Goal: Task Accomplishment & Management: Complete application form

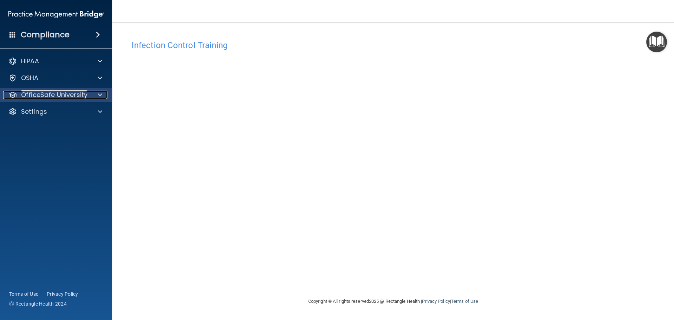
click at [66, 91] on p "OfficeSafe University" at bounding box center [54, 95] width 66 height 8
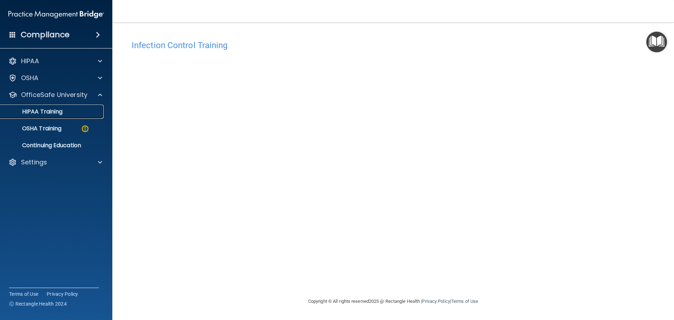
click at [62, 110] on p "HIPAA Training" at bounding box center [34, 111] width 58 height 7
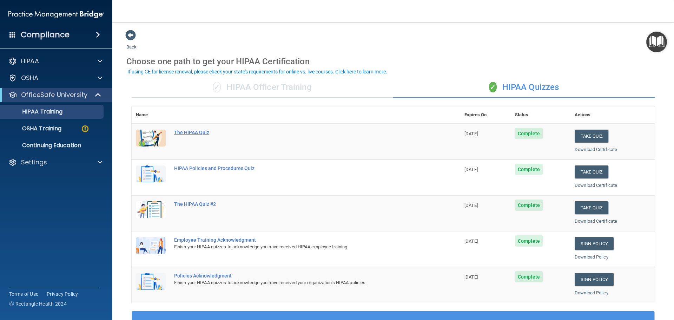
click at [183, 133] on div "The HIPAA Quiz" at bounding box center [299, 133] width 251 height 6
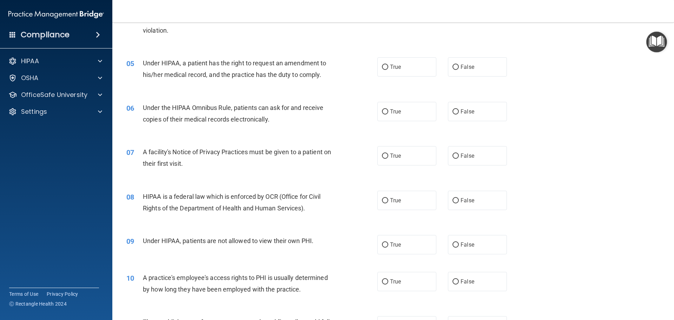
scroll to position [211, 0]
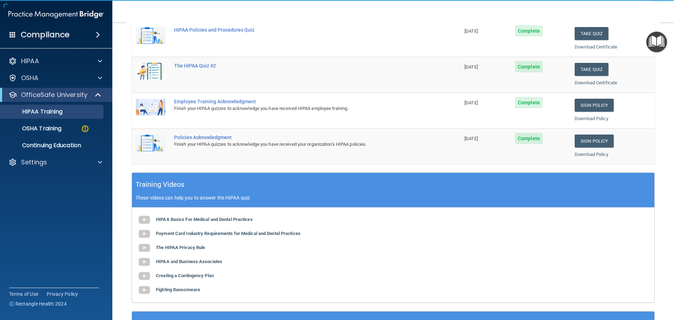
scroll to position [33, 0]
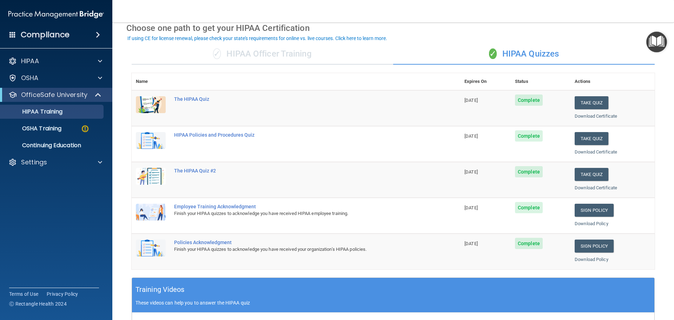
click at [317, 54] on div "✓ HIPAA Officer Training" at bounding box center [263, 54] width 262 height 21
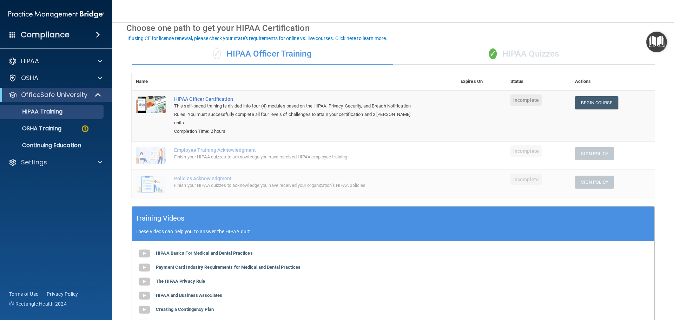
click at [512, 53] on div "✓ HIPAA Quizzes" at bounding box center [524, 54] width 262 height 21
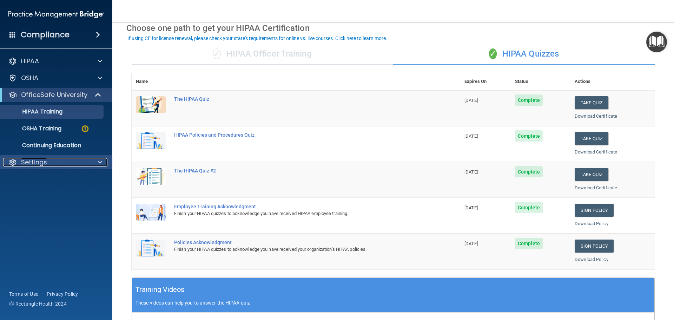
click at [60, 162] on div "Settings" at bounding box center [46, 162] width 87 height 8
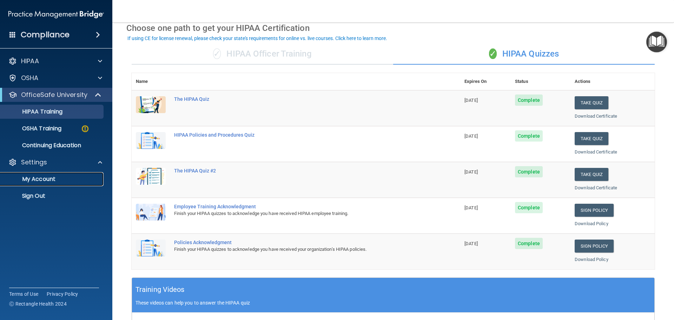
click at [62, 180] on p "My Account" at bounding box center [53, 179] width 96 height 7
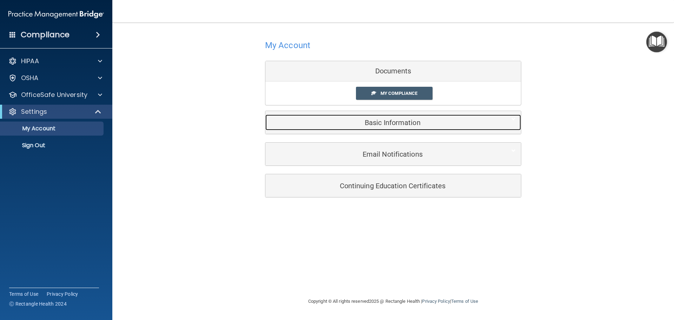
click at [404, 122] on h5 "Basic Information" at bounding box center [383, 123] width 224 height 8
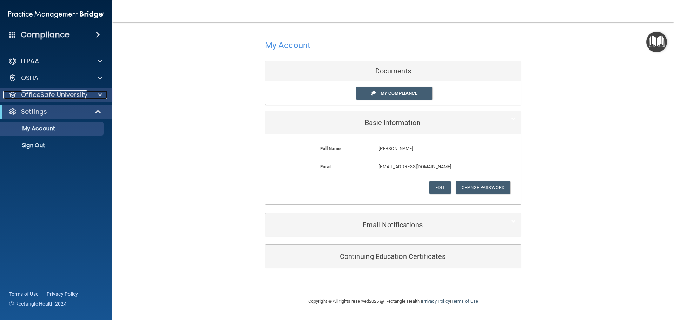
click at [67, 97] on p "OfficeSafe University" at bounding box center [54, 95] width 66 height 8
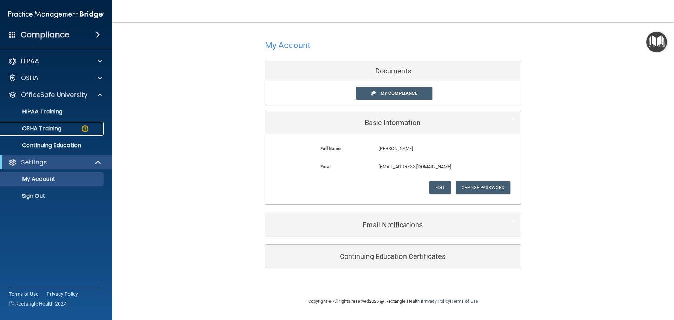
click at [80, 125] on div "OSHA Training" at bounding box center [53, 128] width 96 height 7
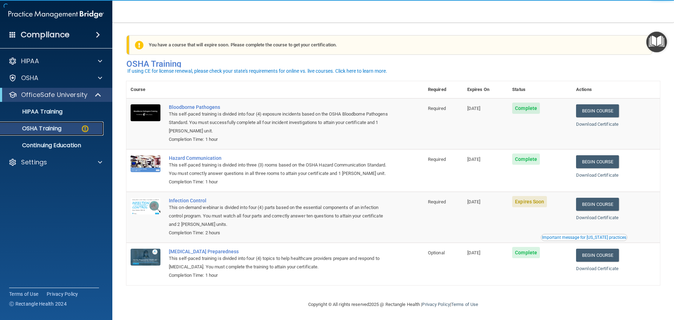
scroll to position [12, 0]
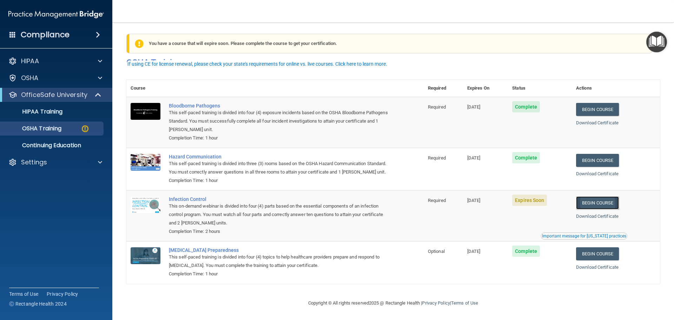
click at [596, 200] on link "Begin Course" at bounding box center [597, 202] width 43 height 13
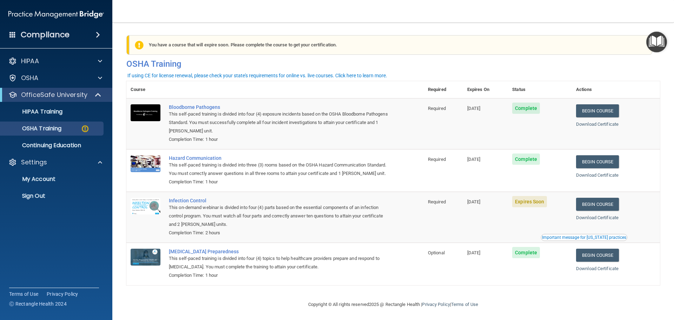
click at [46, 159] on p "Settings" at bounding box center [34, 162] width 26 height 8
click at [48, 156] on div "Settings" at bounding box center [56, 162] width 113 height 14
click at [50, 162] on div "Settings" at bounding box center [46, 162] width 87 height 8
click at [44, 179] on p "My Account" at bounding box center [53, 179] width 96 height 7
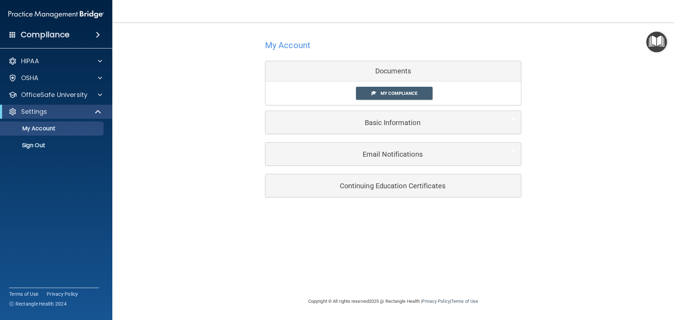
click at [55, 35] on h4 "Compliance" at bounding box center [45, 35] width 49 height 10
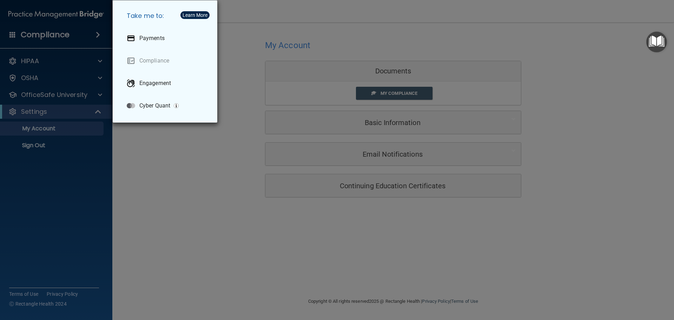
click at [81, 168] on div "Take me to: Payments Compliance Engagement Cyber Quant" at bounding box center [337, 160] width 674 height 320
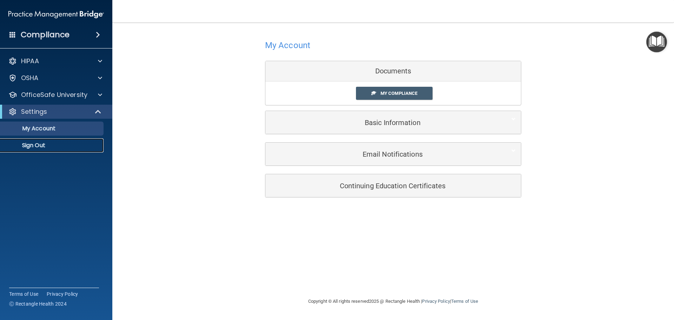
click at [48, 147] on p "Sign Out" at bounding box center [53, 145] width 96 height 7
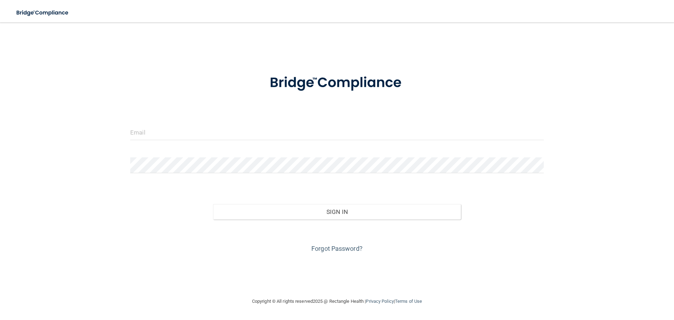
click at [143, 122] on form "Invalid email/password. You don't have permission to access that page. Sign In …" at bounding box center [337, 160] width 414 height 190
click at [145, 130] on input "email" at bounding box center [337, 132] width 414 height 16
click at [164, 130] on input "email" at bounding box center [337, 132] width 414 height 16
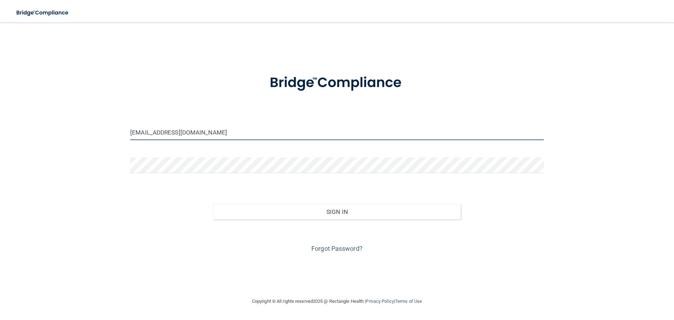
type input "sanayel27@gmail.com"
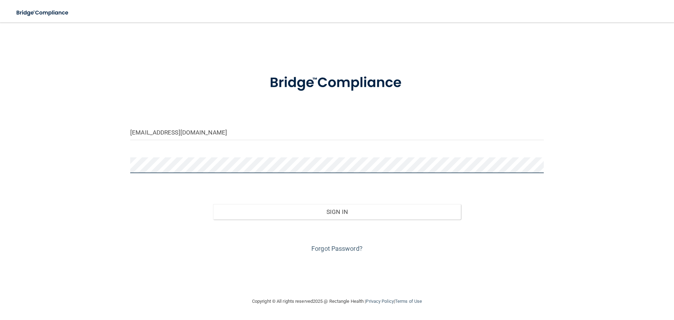
click at [213, 204] on button "Sign In" at bounding box center [337, 211] width 248 height 15
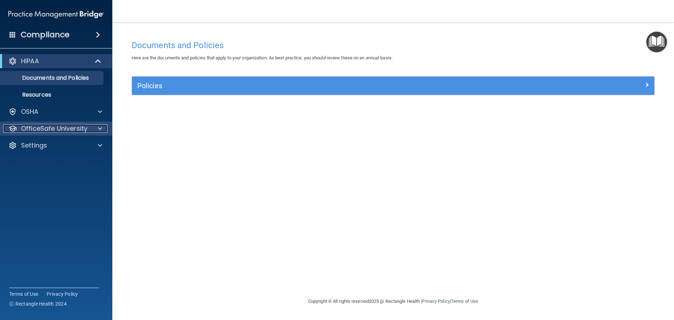
click at [96, 126] on div at bounding box center [99, 128] width 18 height 8
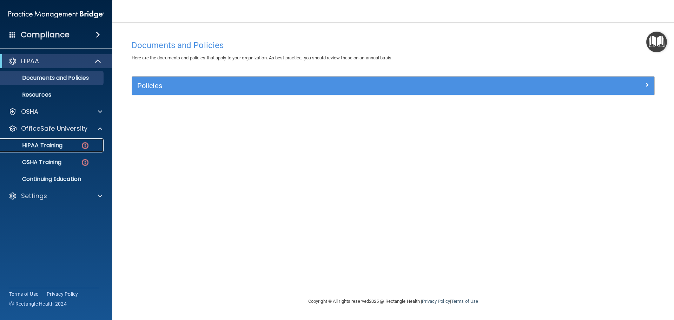
click at [82, 144] on img at bounding box center [85, 145] width 9 height 9
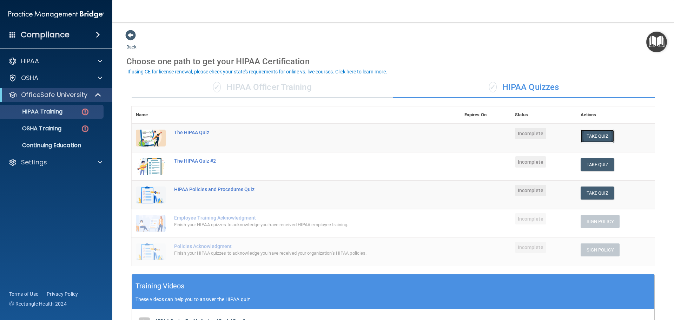
click at [591, 133] on button "Take Quiz" at bounding box center [598, 136] width 34 height 13
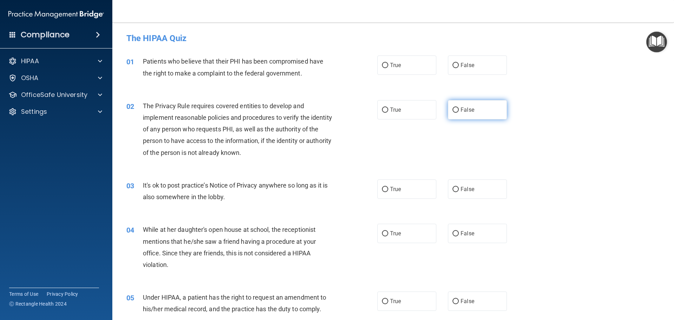
click at [498, 114] on label "False" at bounding box center [477, 109] width 59 height 19
click at [459, 113] on input "False" at bounding box center [456, 109] width 6 height 5
radio input "true"
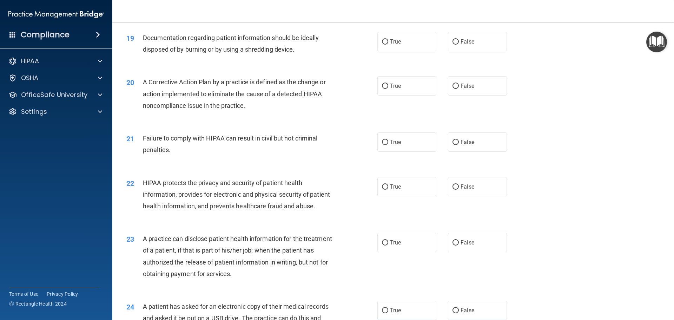
scroll to position [1018, 0]
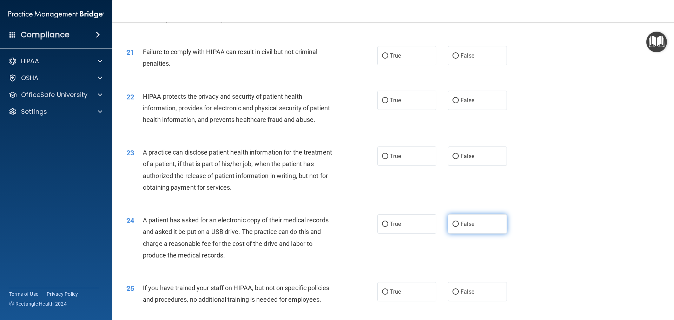
click at [468, 234] on label "False" at bounding box center [477, 223] width 59 height 19
click at [459, 227] on input "False" at bounding box center [456, 224] width 6 height 5
radio input "true"
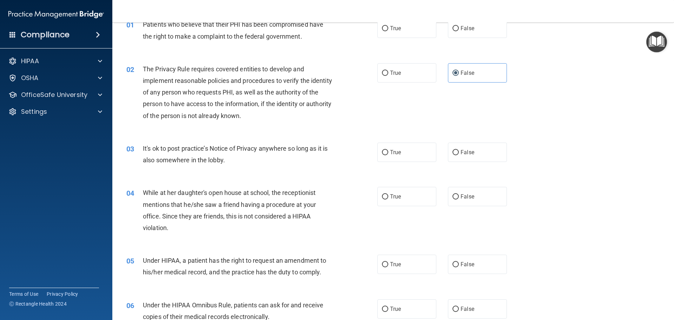
scroll to position [0, 0]
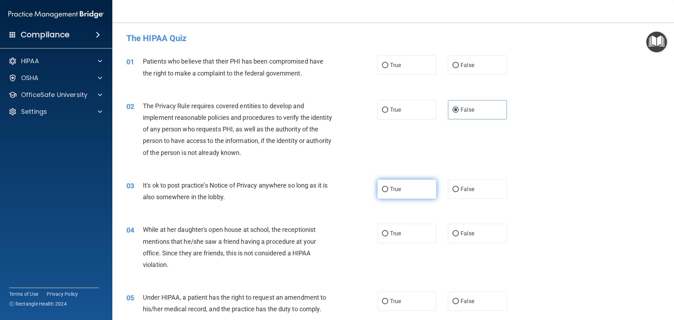
click at [399, 193] on label "True" at bounding box center [407, 188] width 59 height 19
click at [388, 192] on input "True" at bounding box center [385, 189] width 6 height 5
radio input "true"
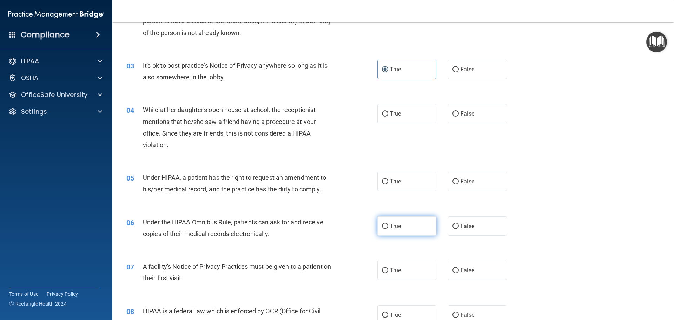
scroll to position [140, 0]
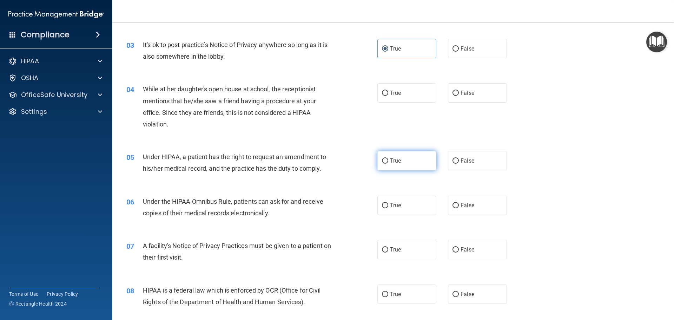
click at [407, 152] on label "True" at bounding box center [407, 160] width 59 height 19
click at [388, 158] on input "True" at bounding box center [385, 160] width 6 height 5
radio input "true"
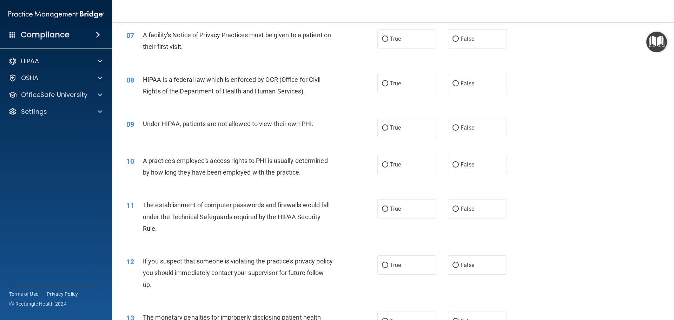
scroll to position [562, 0]
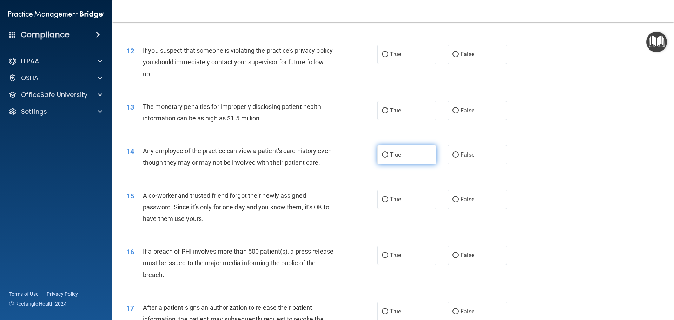
click at [407, 163] on label "True" at bounding box center [407, 154] width 59 height 19
click at [388, 158] on input "True" at bounding box center [385, 154] width 6 height 5
radio input "true"
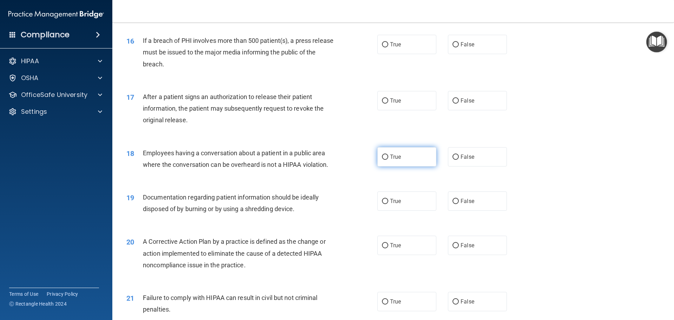
scroll to position [983, 0]
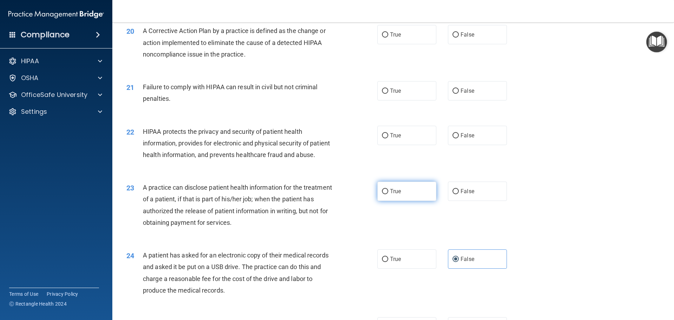
click at [415, 201] on label "True" at bounding box center [407, 191] width 59 height 19
click at [388, 194] on input "True" at bounding box center [385, 191] width 6 height 5
radio input "true"
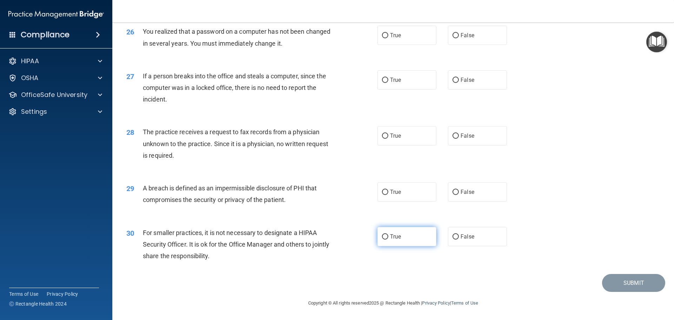
click at [410, 228] on label "True" at bounding box center [407, 236] width 59 height 19
click at [388, 234] on input "True" at bounding box center [385, 236] width 6 height 5
radio input "true"
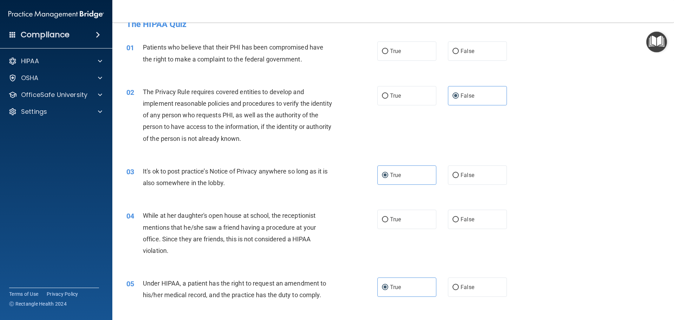
scroll to position [0, 0]
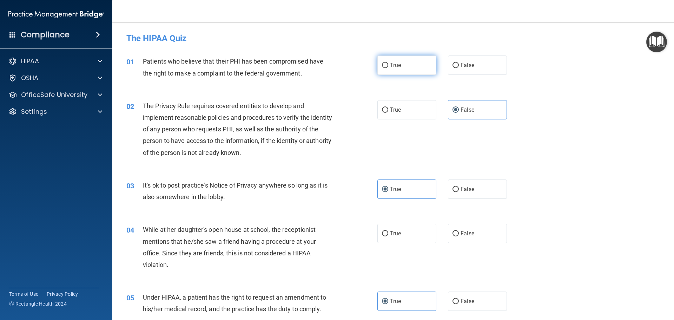
click at [403, 74] on label "True" at bounding box center [407, 64] width 59 height 19
click at [388, 68] on input "True" at bounding box center [385, 65] width 6 height 5
radio input "true"
click at [461, 231] on span "False" at bounding box center [468, 233] width 14 height 7
click at [459, 231] on input "False" at bounding box center [456, 233] width 6 height 5
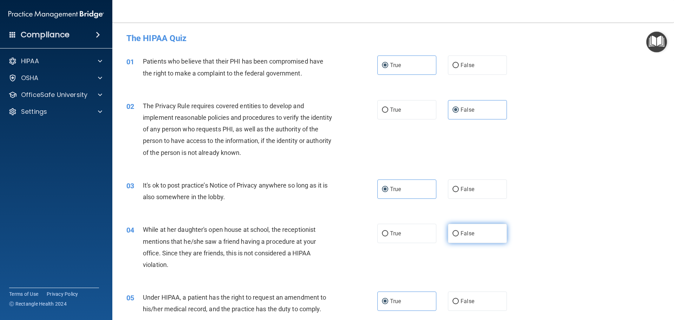
radio input "true"
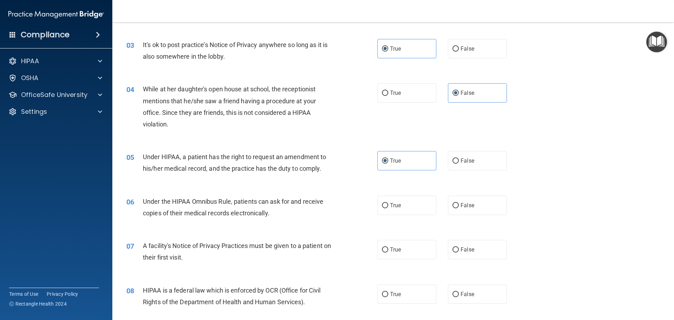
scroll to position [176, 0]
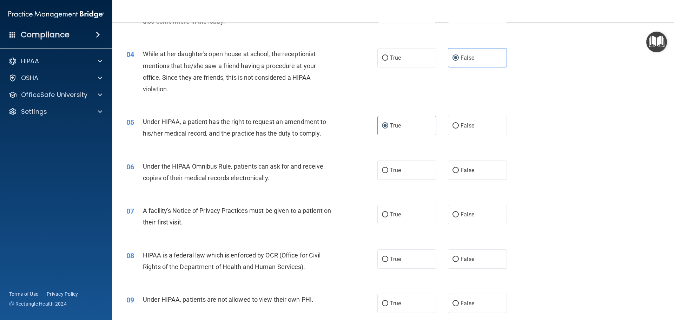
click at [436, 176] on div "True False" at bounding box center [449, 169] width 142 height 19
click at [433, 177] on div "True False" at bounding box center [449, 169] width 142 height 19
click at [433, 177] on label "True" at bounding box center [407, 169] width 59 height 19
click at [388, 173] on input "True" at bounding box center [385, 170] width 6 height 5
radio input "true"
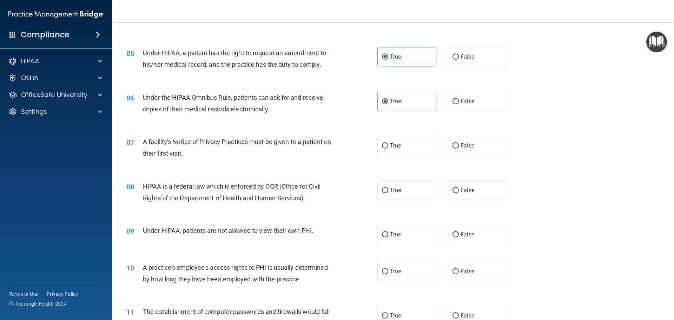
scroll to position [246, 0]
click at [432, 148] on label "True" at bounding box center [407, 143] width 59 height 19
click at [388, 147] on input "True" at bounding box center [385, 144] width 6 height 5
radio input "true"
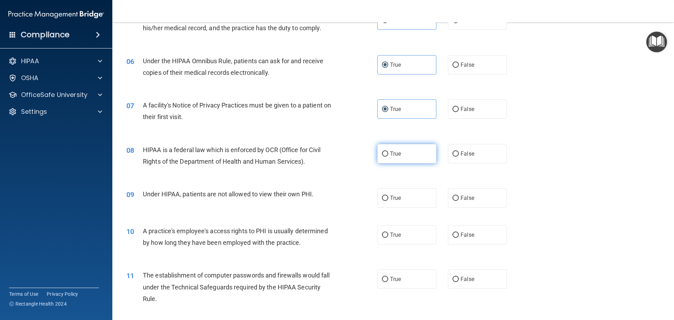
click at [390, 151] on span "True" at bounding box center [395, 153] width 11 height 7
click at [388, 151] on input "True" at bounding box center [385, 153] width 6 height 5
radio input "true"
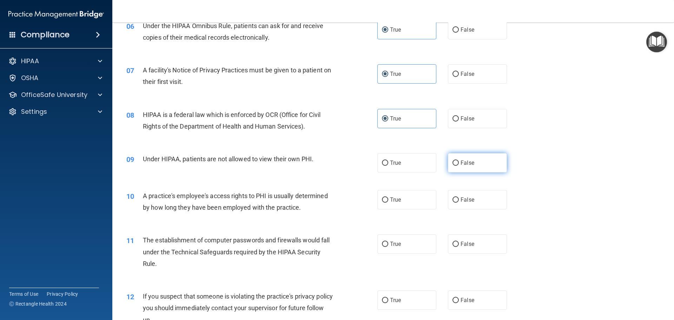
click at [455, 165] on input "False" at bounding box center [456, 162] width 6 height 5
radio input "true"
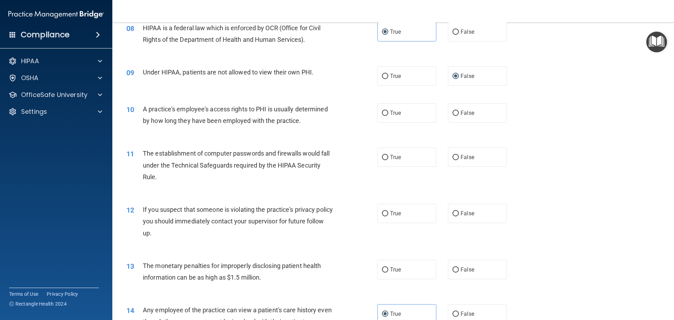
scroll to position [386, 0]
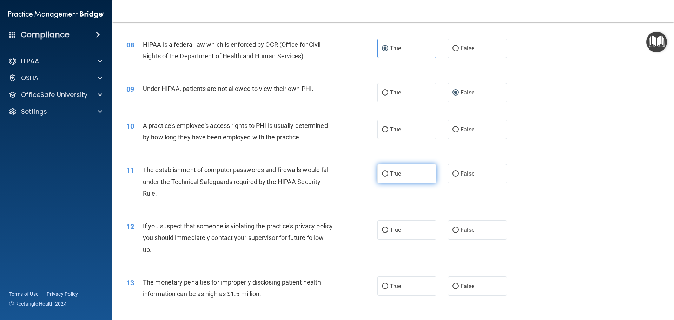
click at [413, 171] on label "True" at bounding box center [407, 173] width 59 height 19
click at [388, 171] on input "True" at bounding box center [385, 173] width 6 height 5
radio input "true"
click at [475, 121] on label "False" at bounding box center [477, 129] width 59 height 19
click at [459, 127] on input "False" at bounding box center [456, 129] width 6 height 5
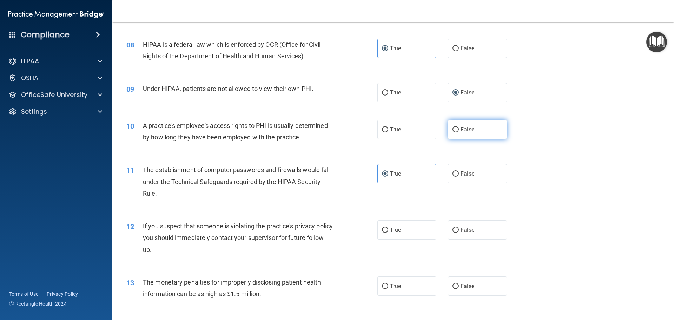
radio input "true"
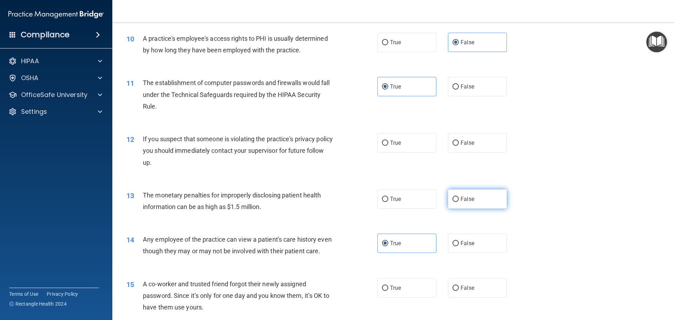
scroll to position [492, 0]
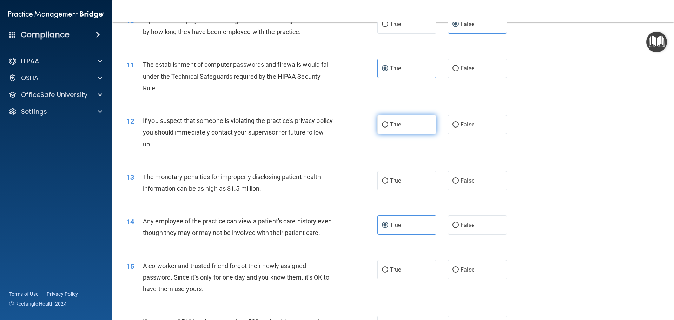
click at [409, 121] on label "True" at bounding box center [407, 124] width 59 height 19
click at [388, 122] on input "True" at bounding box center [385, 124] width 6 height 5
radio input "true"
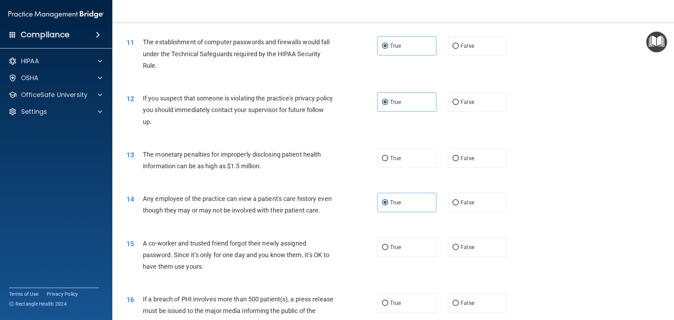
scroll to position [527, 0]
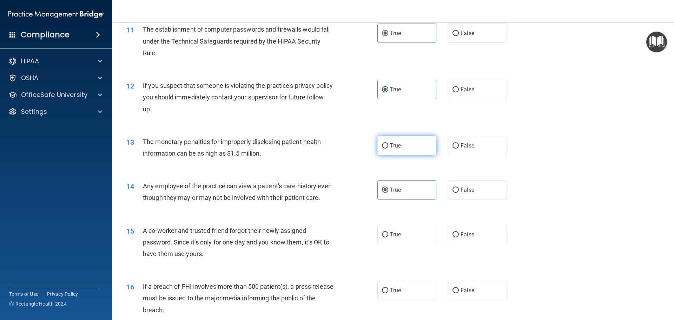
click at [425, 142] on label "True" at bounding box center [407, 145] width 59 height 19
click at [388, 143] on input "True" at bounding box center [385, 145] width 6 height 5
radio input "true"
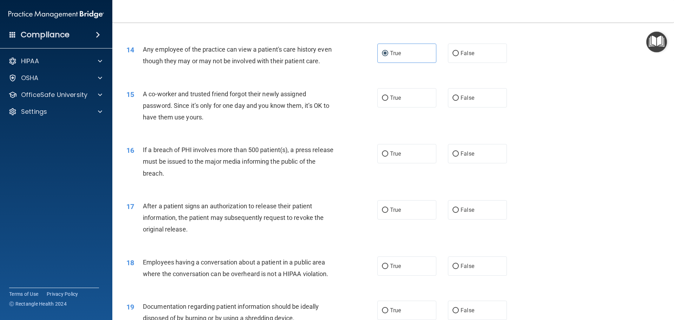
scroll to position [667, 0]
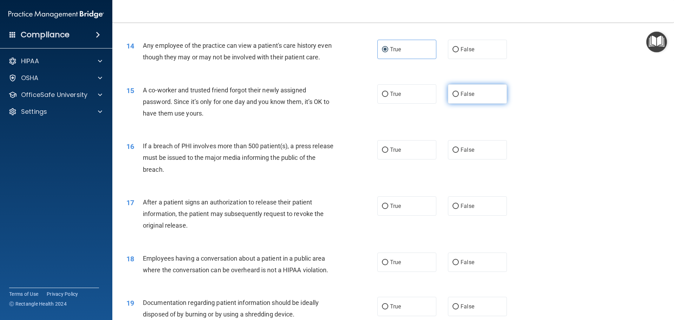
click at [462, 97] on span "False" at bounding box center [468, 94] width 14 height 7
click at [459, 97] on input "False" at bounding box center [456, 94] width 6 height 5
radio input "true"
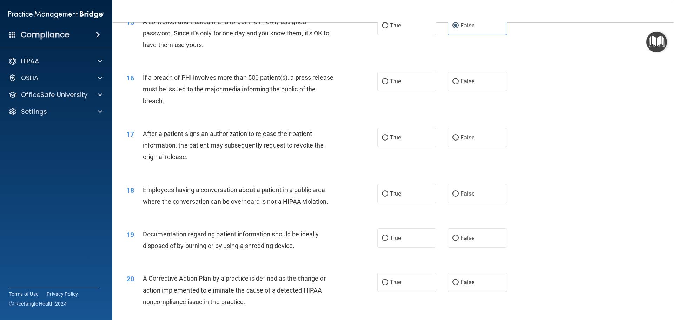
scroll to position [737, 0]
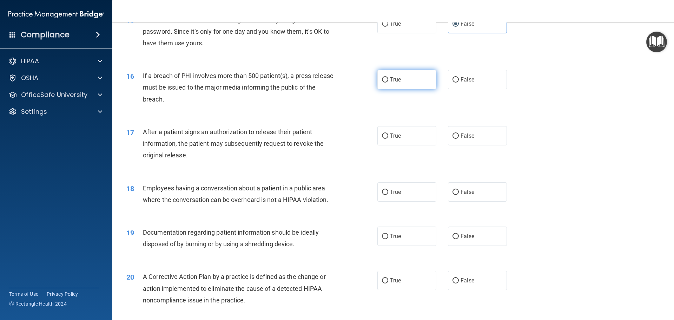
click at [408, 89] on label "True" at bounding box center [407, 79] width 59 height 19
click at [388, 83] on input "True" at bounding box center [385, 79] width 6 height 5
radio input "true"
click at [454, 89] on label "False" at bounding box center [477, 79] width 59 height 19
click at [454, 83] on input "False" at bounding box center [456, 79] width 6 height 5
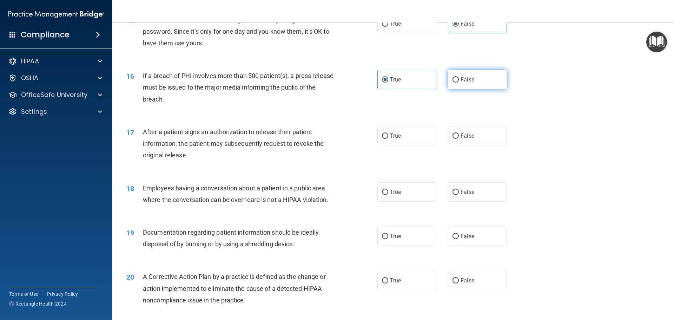
radio input "true"
radio input "false"
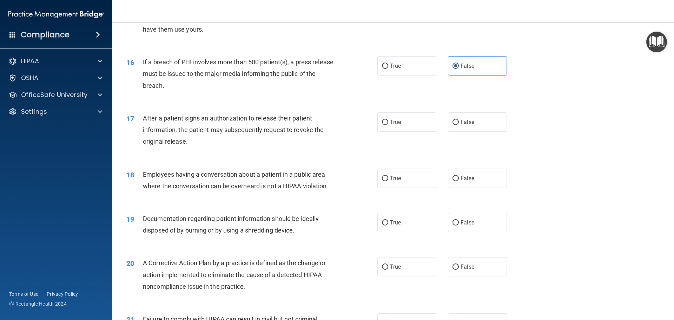
scroll to position [773, 0]
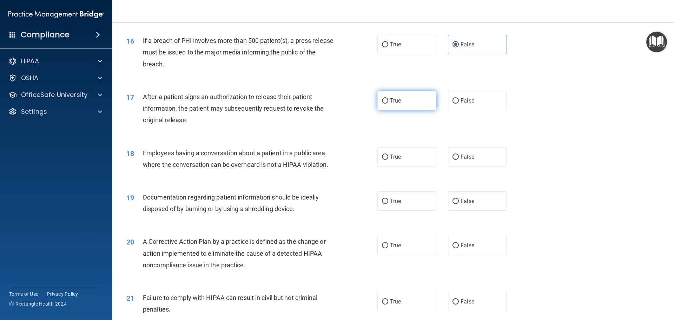
click at [378, 109] on label "True" at bounding box center [407, 100] width 59 height 19
click at [382, 104] on input "True" at bounding box center [385, 100] width 6 height 5
radio input "true"
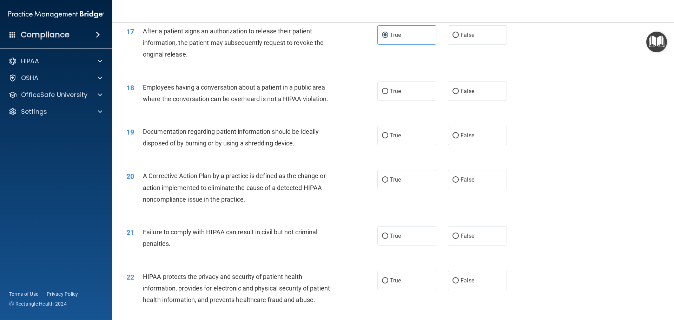
scroll to position [843, 0]
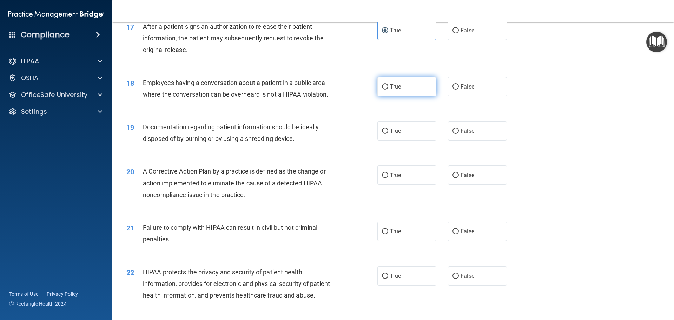
click at [405, 96] on label "True" at bounding box center [407, 86] width 59 height 19
click at [388, 90] on input "True" at bounding box center [385, 86] width 6 height 5
radio input "true"
click at [455, 96] on label "False" at bounding box center [477, 86] width 59 height 19
click at [455, 90] on input "False" at bounding box center [456, 86] width 6 height 5
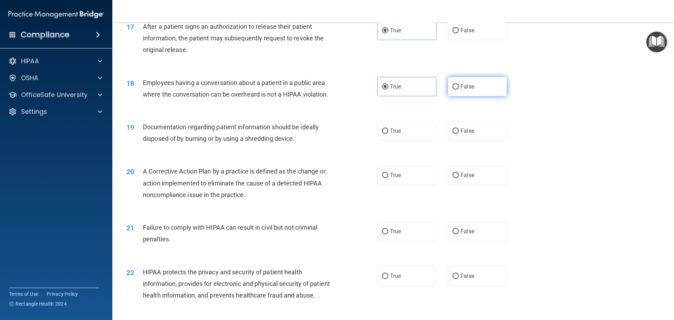
radio input "true"
radio input "false"
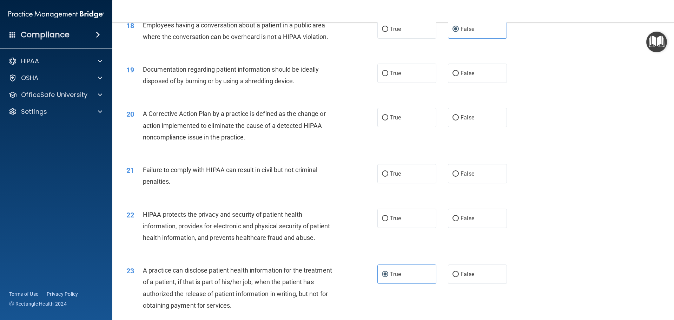
scroll to position [913, 0]
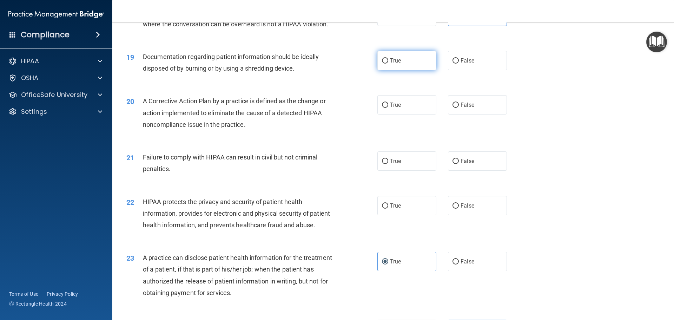
click at [427, 69] on label "True" at bounding box center [407, 60] width 59 height 19
click at [388, 64] on input "True" at bounding box center [385, 60] width 6 height 5
radio input "true"
click at [411, 114] on label "True" at bounding box center [407, 104] width 59 height 19
click at [388, 108] on input "True" at bounding box center [385, 105] width 6 height 5
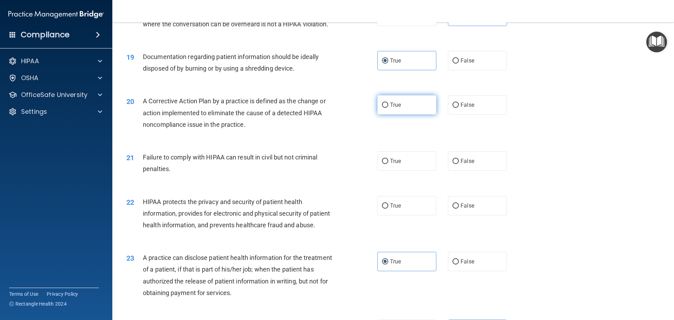
radio input "true"
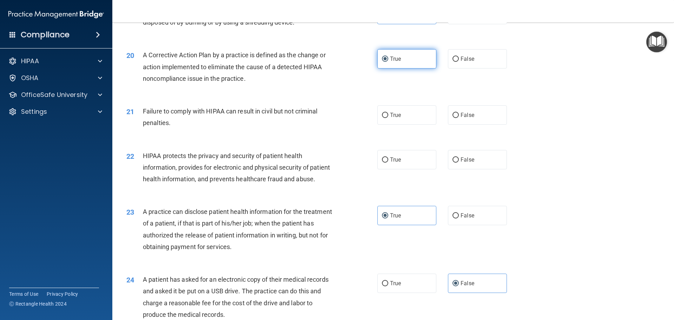
scroll to position [983, 0]
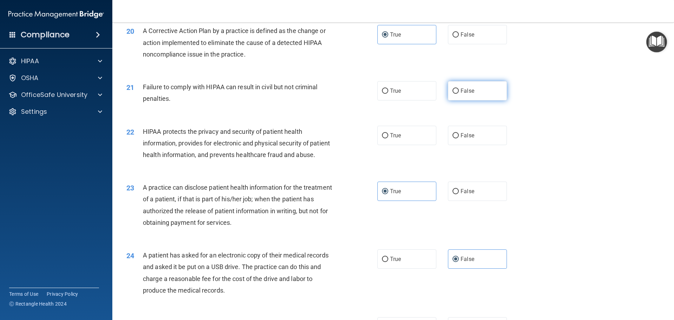
click at [480, 97] on label "False" at bounding box center [477, 90] width 59 height 19
click at [459, 94] on input "False" at bounding box center [456, 90] width 6 height 5
radio input "true"
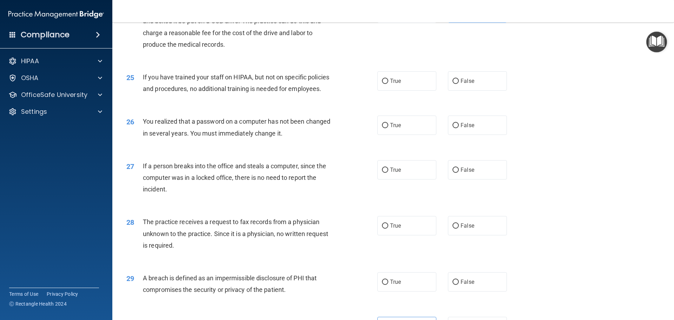
scroll to position [1018, 0]
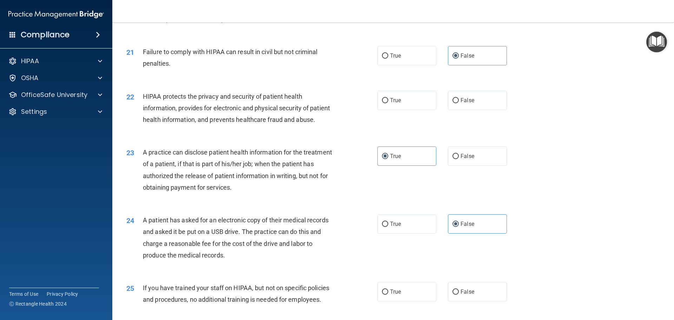
click at [388, 122] on div "22 HIPAA protects the privacy and security of patient health information, provi…" at bounding box center [393, 110] width 544 height 56
click at [388, 110] on label "True" at bounding box center [407, 100] width 59 height 19
click at [388, 103] on input "True" at bounding box center [385, 100] width 6 height 5
radio input "true"
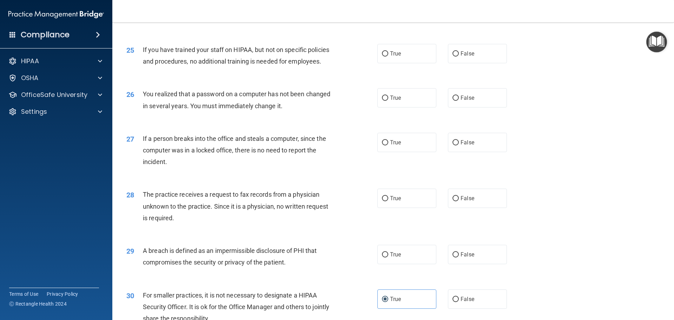
scroll to position [1264, 0]
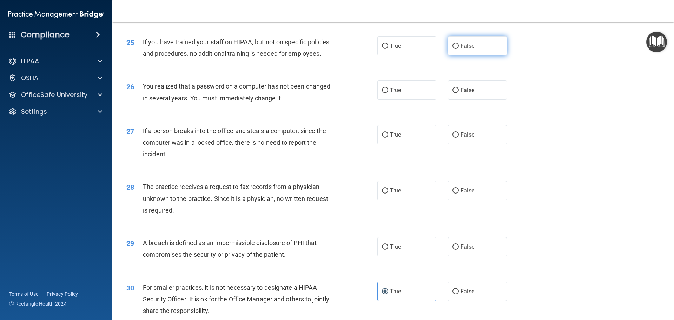
click at [494, 55] on label "False" at bounding box center [477, 45] width 59 height 19
click at [459, 49] on input "False" at bounding box center [456, 46] width 6 height 5
radio input "true"
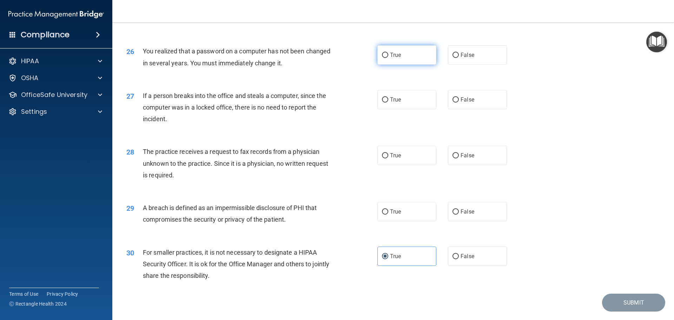
click at [419, 65] on label "True" at bounding box center [407, 54] width 59 height 19
click at [388, 58] on input "True" at bounding box center [385, 55] width 6 height 5
radio input "true"
click at [459, 109] on label "False" at bounding box center [477, 99] width 59 height 19
click at [459, 103] on input "False" at bounding box center [456, 99] width 6 height 5
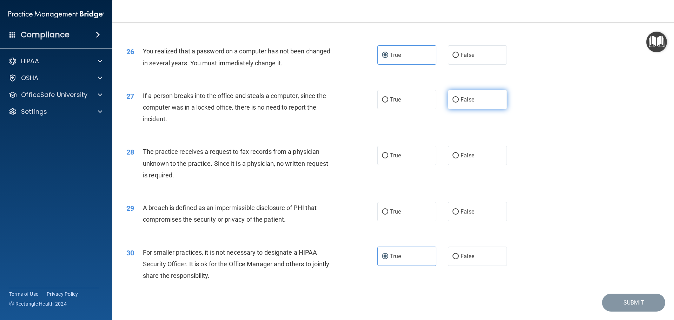
radio input "true"
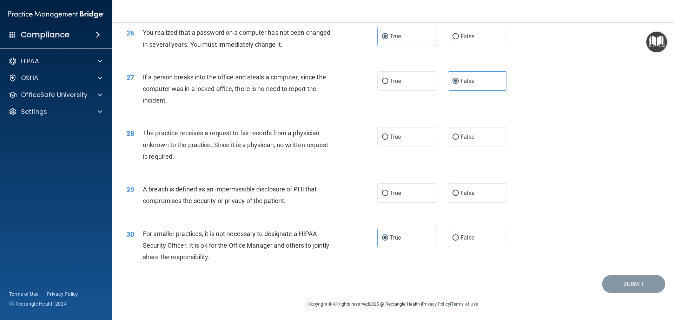
scroll to position [1334, 0]
click at [451, 145] on label "False" at bounding box center [477, 135] width 59 height 19
click at [453, 139] on input "False" at bounding box center [456, 135] width 6 height 5
radio input "true"
click at [402, 145] on label "True" at bounding box center [407, 135] width 59 height 19
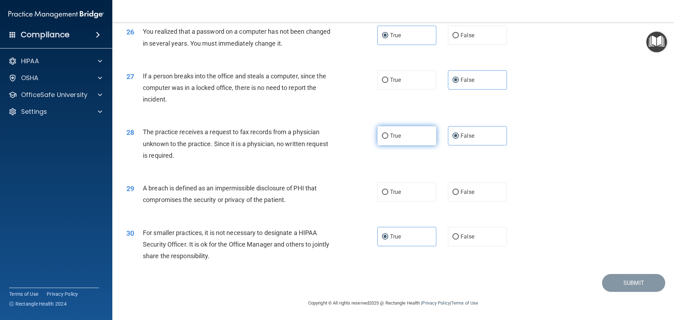
click at [388, 139] on input "True" at bounding box center [385, 135] width 6 height 5
radio input "true"
click at [459, 145] on label "False" at bounding box center [477, 135] width 59 height 19
click at [459, 139] on input "False" at bounding box center [456, 135] width 6 height 5
radio input "true"
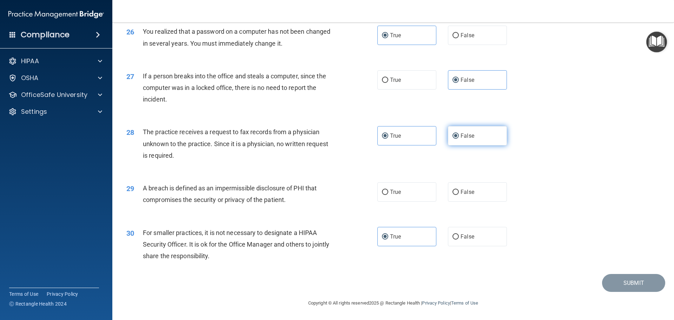
radio input "false"
click at [421, 198] on label "True" at bounding box center [407, 191] width 59 height 19
click at [388, 195] on input "True" at bounding box center [385, 192] width 6 height 5
radio input "true"
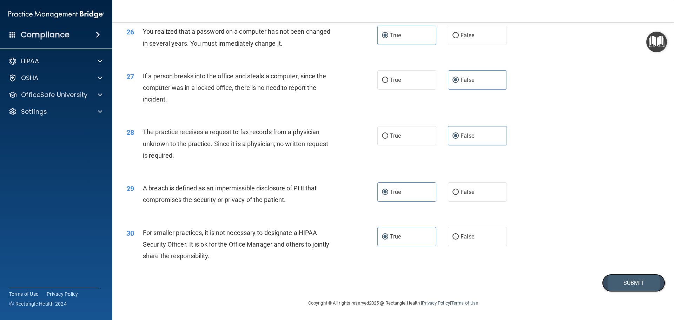
click at [628, 277] on button "Submit" at bounding box center [633, 283] width 63 height 18
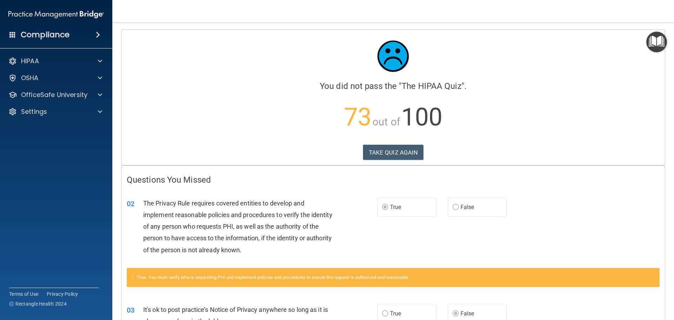
click at [394, 143] on div "Calculating your score.... You did not pass the " The HIPAA Quiz ". 73 out of 1…" at bounding box center [394, 97] width 544 height 135
click at [395, 150] on button "TAKE QUIZ AGAIN" at bounding box center [393, 152] width 61 height 15
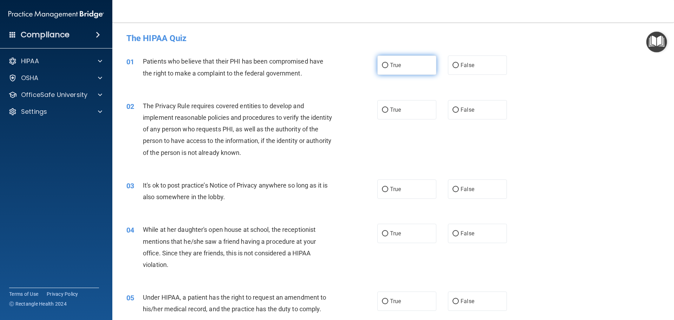
click at [386, 73] on label "True" at bounding box center [407, 64] width 59 height 19
click at [386, 68] on input "True" at bounding box center [385, 65] width 6 height 5
radio input "true"
click at [457, 108] on label "False" at bounding box center [477, 109] width 59 height 19
click at [457, 108] on input "False" at bounding box center [456, 109] width 6 height 5
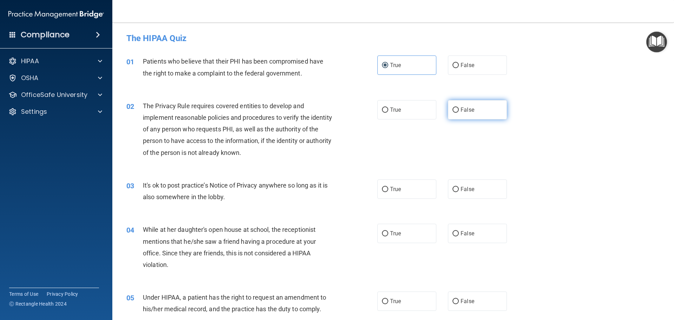
radio input "true"
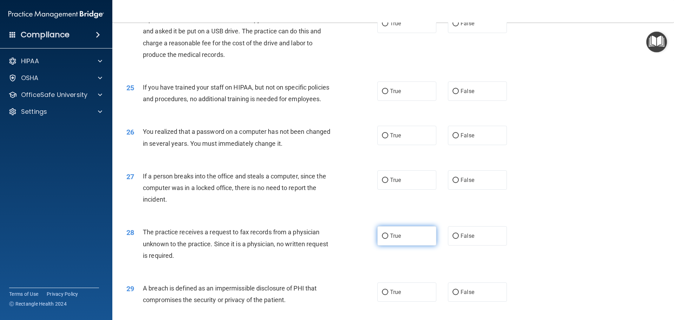
scroll to position [1202, 0]
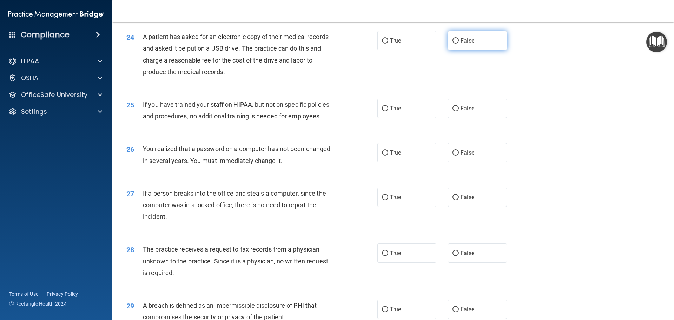
click at [448, 50] on label "False" at bounding box center [477, 40] width 59 height 19
click at [453, 44] on input "False" at bounding box center [456, 40] width 6 height 5
radio input "true"
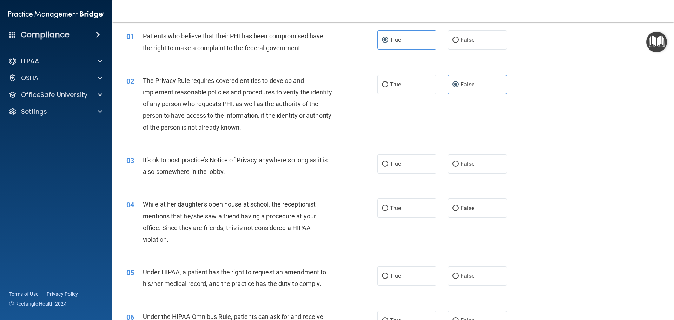
scroll to position [0, 0]
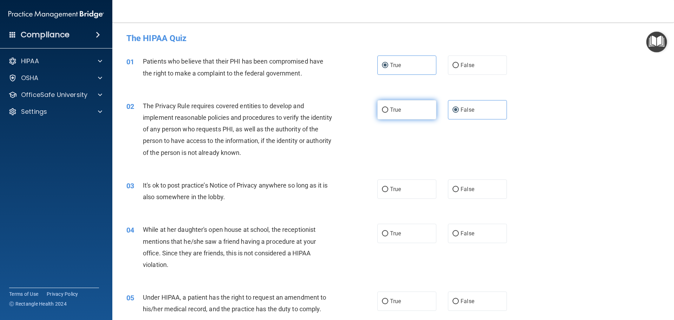
click at [430, 107] on label "True" at bounding box center [407, 109] width 59 height 19
click at [388, 107] on input "True" at bounding box center [385, 109] width 6 height 5
radio input "true"
click at [430, 107] on label "True" at bounding box center [407, 109] width 59 height 19
click at [388, 107] on input "True" at bounding box center [385, 109] width 6 height 5
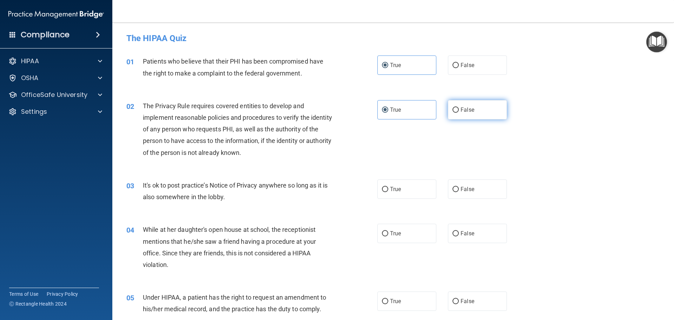
click at [486, 108] on label "False" at bounding box center [477, 109] width 59 height 19
click at [459, 108] on input "False" at bounding box center [456, 109] width 6 height 5
radio input "true"
radio input "false"
click at [411, 185] on label "True" at bounding box center [407, 188] width 59 height 19
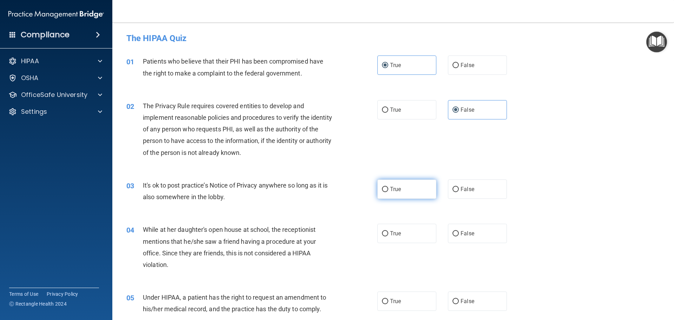
click at [388, 187] on input "True" at bounding box center [385, 189] width 6 height 5
radio input "true"
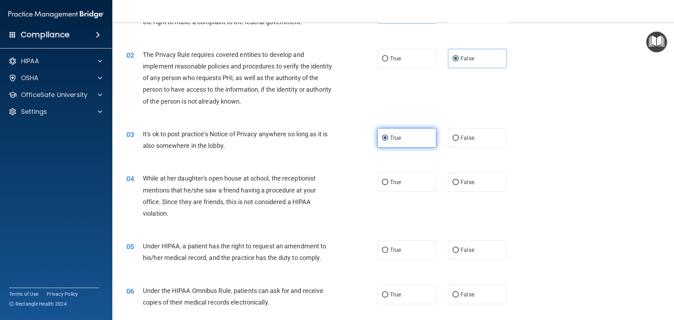
scroll to position [140, 0]
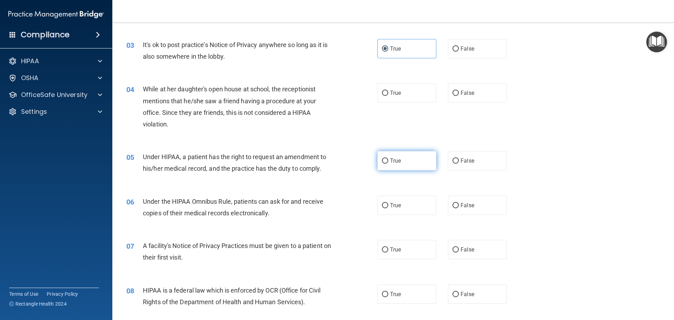
click at [396, 158] on span "True" at bounding box center [395, 160] width 11 height 7
click at [388, 158] on input "True" at bounding box center [385, 160] width 6 height 5
radio input "true"
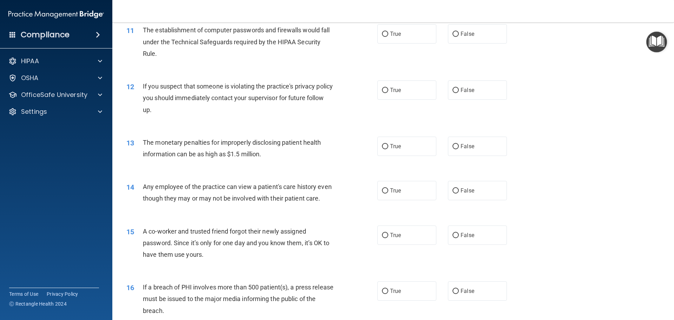
scroll to position [527, 0]
click at [421, 194] on label "True" at bounding box center [407, 189] width 59 height 19
click at [388, 193] on input "True" at bounding box center [385, 190] width 6 height 5
radio input "true"
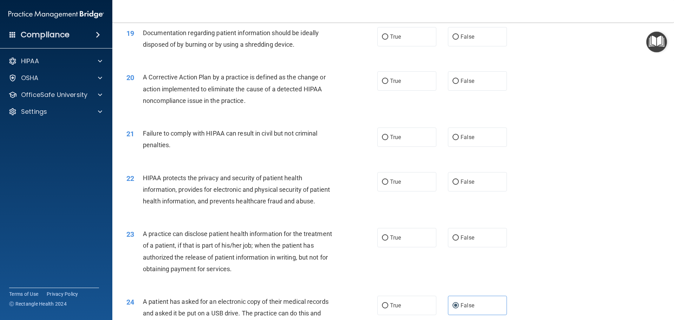
scroll to position [948, 0]
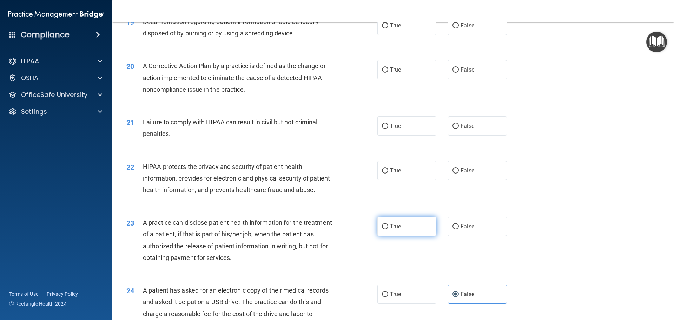
click at [402, 236] on label "True" at bounding box center [407, 226] width 59 height 19
click at [388, 229] on input "True" at bounding box center [385, 226] width 6 height 5
radio input "true"
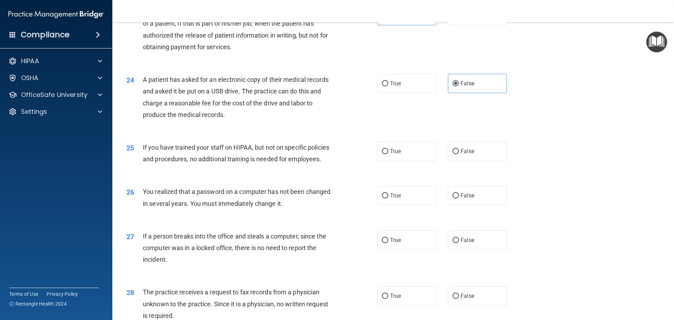
scroll to position [1342, 0]
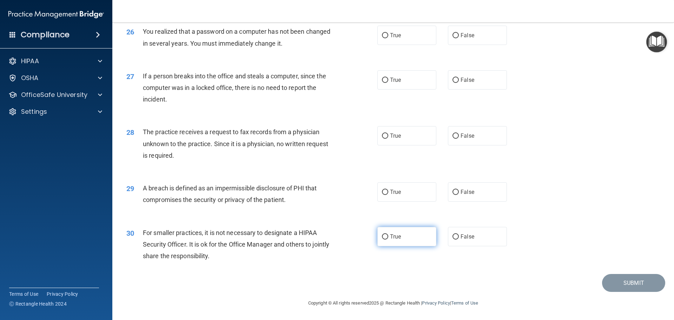
click at [401, 240] on label "True" at bounding box center [407, 236] width 59 height 19
click at [388, 239] on input "True" at bounding box center [385, 236] width 6 height 5
radio input "true"
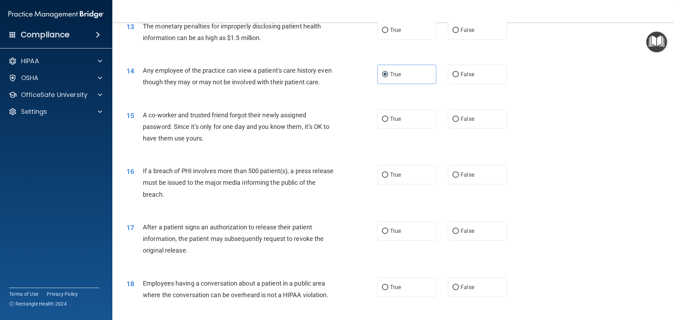
scroll to position [640, 0]
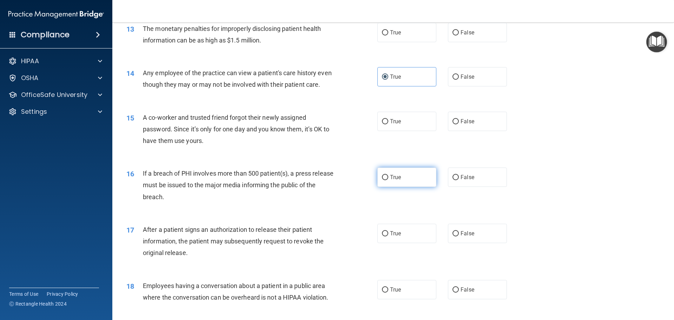
click at [386, 186] on label "True" at bounding box center [407, 177] width 59 height 19
click at [386, 180] on input "True" at bounding box center [385, 177] width 6 height 5
radio input "true"
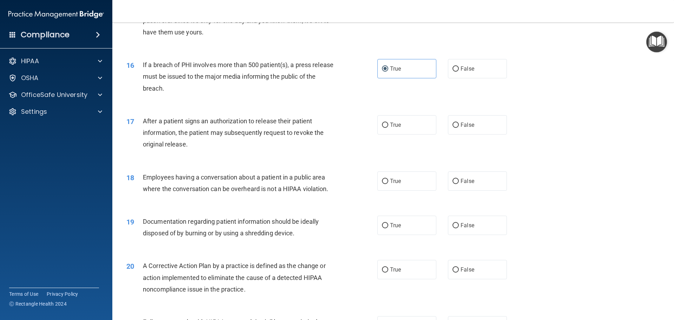
scroll to position [745, 0]
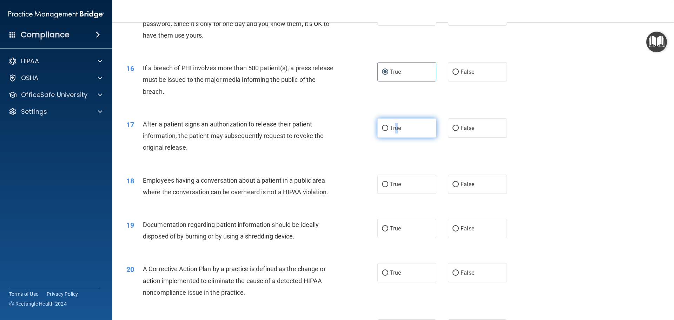
click at [396, 131] on span "True" at bounding box center [395, 128] width 11 height 7
click at [388, 138] on label "True" at bounding box center [407, 127] width 59 height 19
click at [388, 131] on input "True" at bounding box center [385, 128] width 6 height 5
radio input "true"
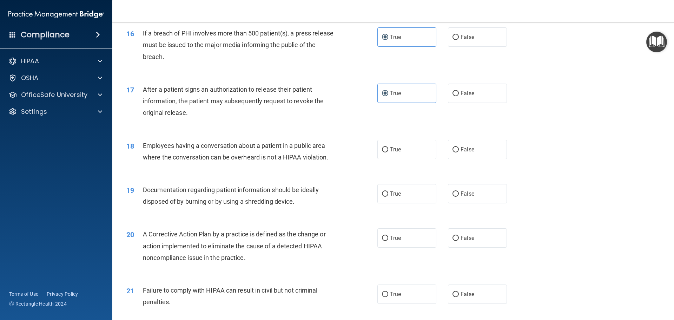
scroll to position [780, 0]
click at [467, 152] on span "False" at bounding box center [468, 149] width 14 height 7
click at [459, 152] on input "False" at bounding box center [456, 149] width 6 height 5
radio input "true"
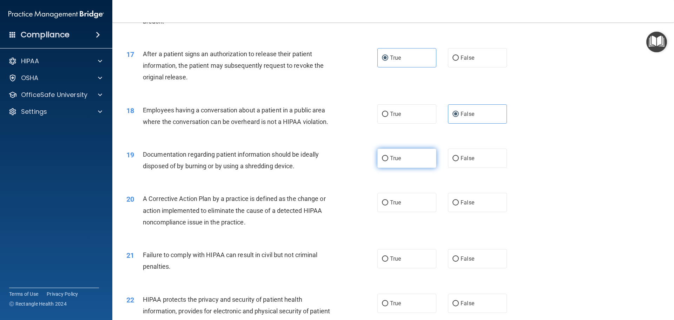
click at [419, 168] on label "True" at bounding box center [407, 158] width 59 height 19
click at [388, 161] on input "True" at bounding box center [385, 158] width 6 height 5
radio input "true"
click at [383, 212] on label "True" at bounding box center [407, 202] width 59 height 19
click at [383, 205] on input "True" at bounding box center [385, 202] width 6 height 5
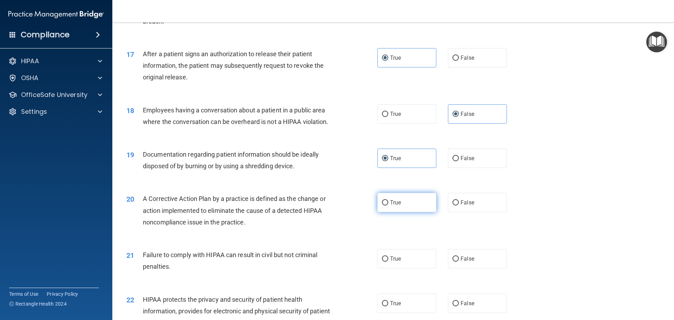
radio input "true"
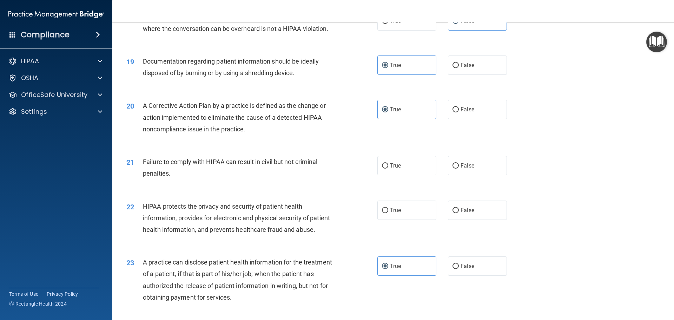
scroll to position [921, 0]
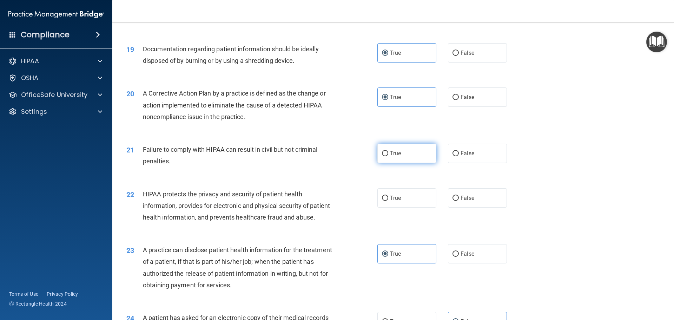
click at [390, 157] on span "True" at bounding box center [395, 153] width 11 height 7
click at [388, 156] on input "True" at bounding box center [385, 153] width 6 height 5
radio input "true"
click at [461, 157] on span "False" at bounding box center [468, 153] width 14 height 7
click at [459, 156] on input "False" at bounding box center [456, 153] width 6 height 5
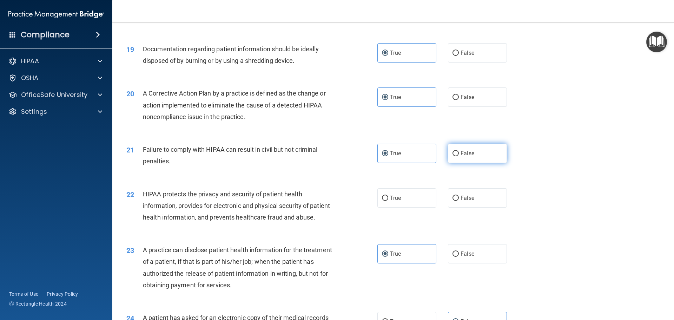
radio input "true"
radio input "false"
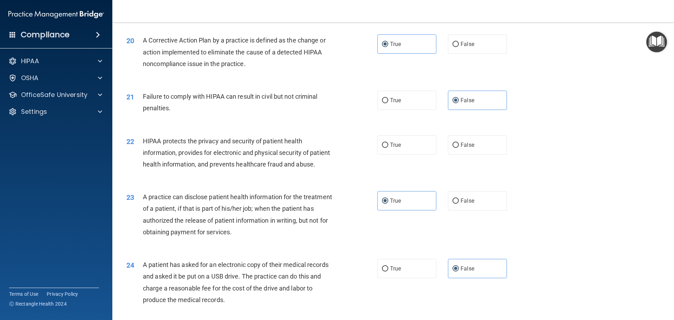
scroll to position [1026, 0]
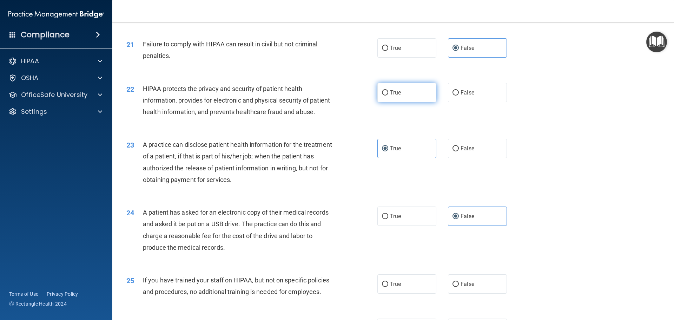
click at [397, 96] on span "True" at bounding box center [395, 92] width 11 height 7
click at [388, 96] on input "True" at bounding box center [385, 92] width 6 height 5
radio input "true"
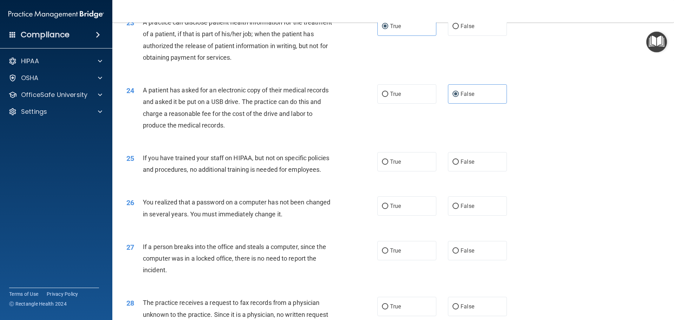
scroll to position [1167, 0]
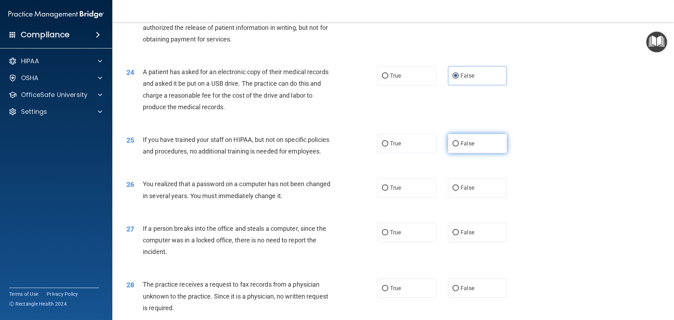
click at [479, 153] on label "False" at bounding box center [477, 143] width 59 height 19
click at [459, 146] on input "False" at bounding box center [456, 143] width 6 height 5
radio input "true"
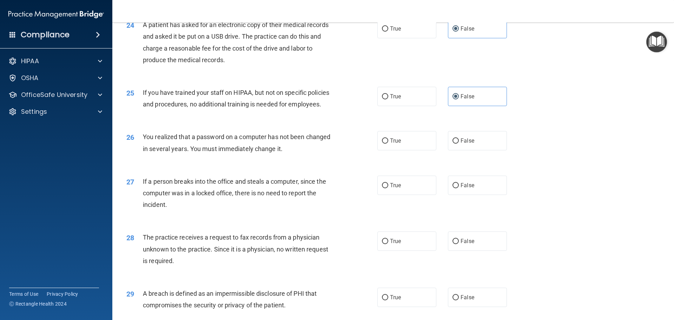
scroll to position [1237, 0]
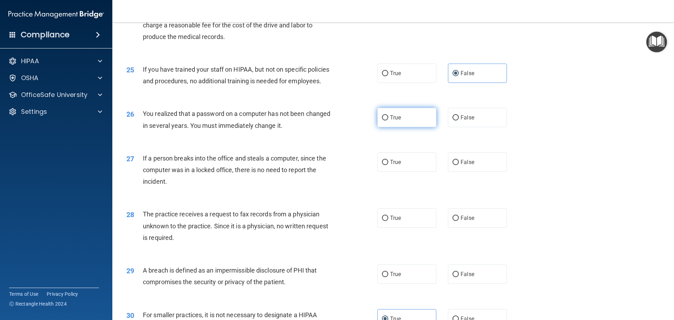
click at [425, 127] on label "True" at bounding box center [407, 117] width 59 height 19
click at [388, 120] on input "True" at bounding box center [385, 117] width 6 height 5
radio input "true"
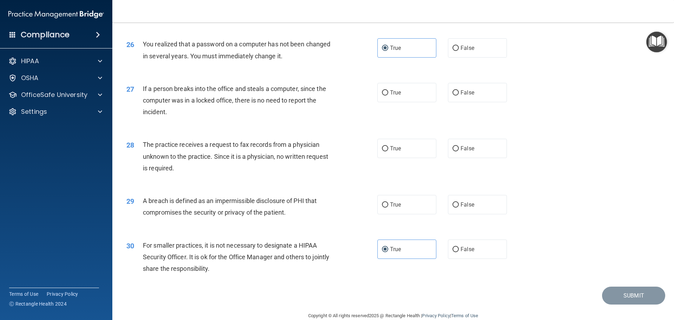
scroll to position [1307, 0]
click at [461, 95] on span "False" at bounding box center [468, 91] width 14 height 7
click at [459, 95] on input "False" at bounding box center [456, 92] width 6 height 5
radio input "true"
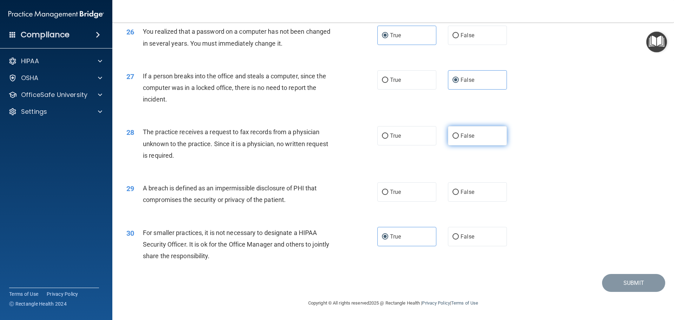
click at [476, 134] on label "False" at bounding box center [477, 135] width 59 height 19
click at [459, 134] on input "False" at bounding box center [456, 135] width 6 height 5
radio input "true"
click at [385, 189] on label "True" at bounding box center [407, 191] width 59 height 19
click at [385, 190] on input "True" at bounding box center [385, 192] width 6 height 5
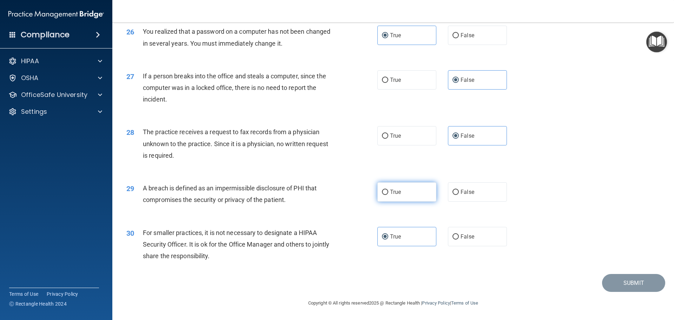
radio input "true"
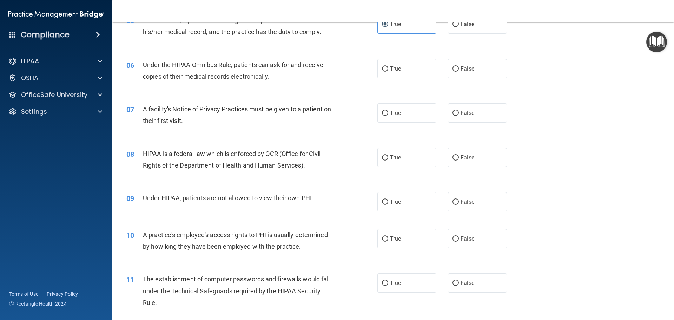
scroll to position [289, 0]
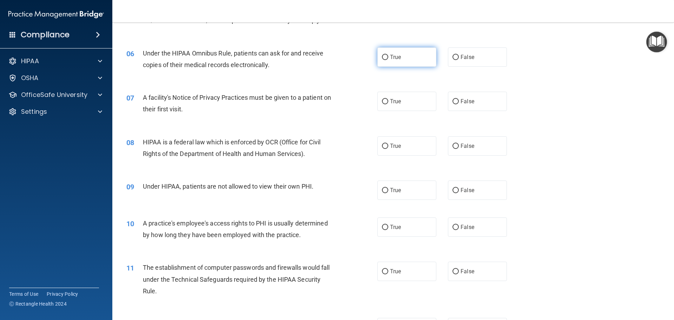
click at [385, 56] on input "True" at bounding box center [385, 57] width 6 height 5
radio input "true"
click at [391, 97] on label "True" at bounding box center [407, 101] width 59 height 19
click at [388, 99] on input "True" at bounding box center [385, 101] width 6 height 5
radio input "true"
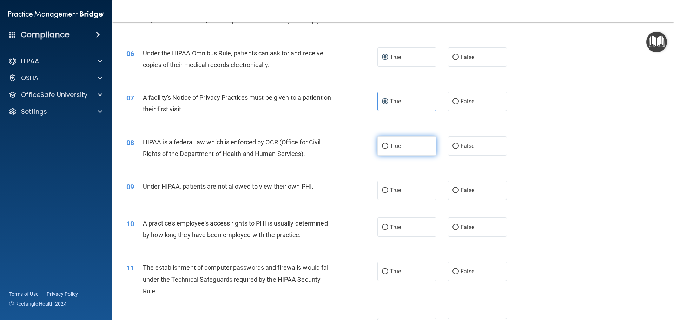
click at [392, 147] on span "True" at bounding box center [395, 146] width 11 height 7
click at [388, 147] on input "True" at bounding box center [385, 146] width 6 height 5
radio input "true"
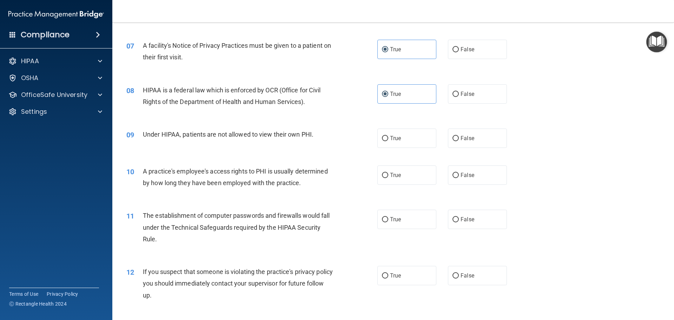
scroll to position [359, 0]
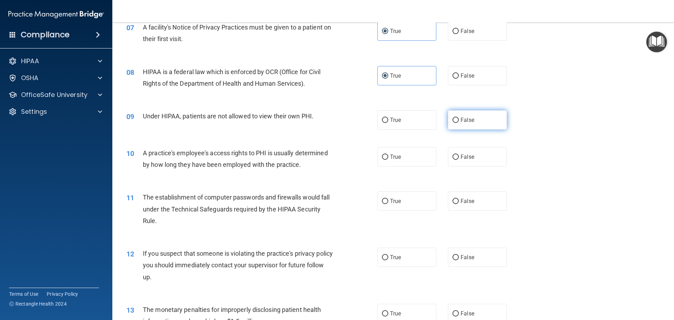
click at [467, 120] on span "False" at bounding box center [468, 120] width 14 height 7
click at [459, 120] on input "False" at bounding box center [456, 120] width 6 height 5
radio input "true"
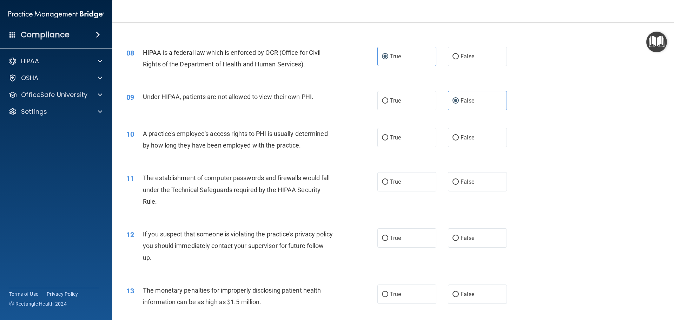
scroll to position [394, 0]
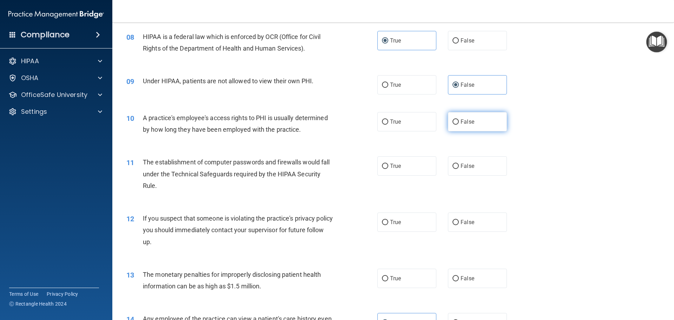
click at [461, 123] on span "False" at bounding box center [468, 121] width 14 height 7
click at [459, 123] on input "False" at bounding box center [456, 121] width 6 height 5
radio input "true"
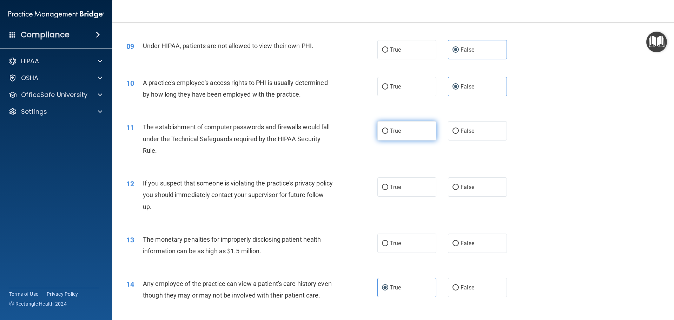
click at [389, 135] on label "True" at bounding box center [407, 130] width 59 height 19
click at [388, 134] on input "True" at bounding box center [385, 131] width 6 height 5
radio input "true"
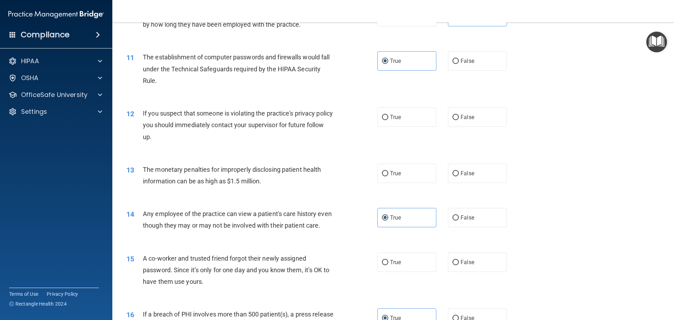
scroll to position [499, 0]
click at [401, 116] on label "True" at bounding box center [407, 116] width 59 height 19
click at [388, 116] on input "True" at bounding box center [385, 116] width 6 height 5
radio input "true"
click at [466, 172] on span "False" at bounding box center [468, 173] width 14 height 7
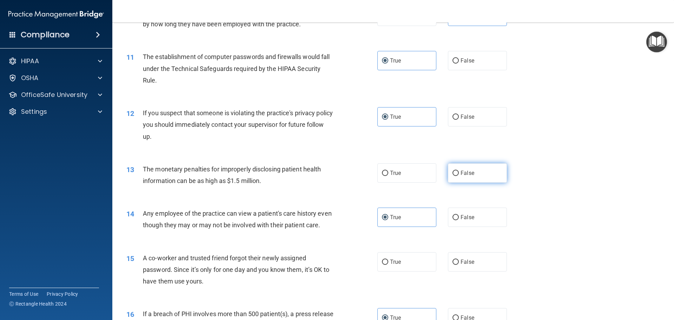
click at [459, 172] on input "False" at bounding box center [456, 173] width 6 height 5
radio input "true"
click at [390, 176] on span "True" at bounding box center [395, 173] width 11 height 7
click at [388, 176] on input "True" at bounding box center [385, 173] width 6 height 5
radio input "true"
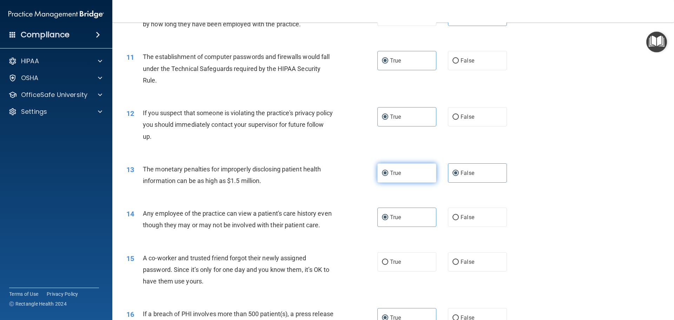
radio input "false"
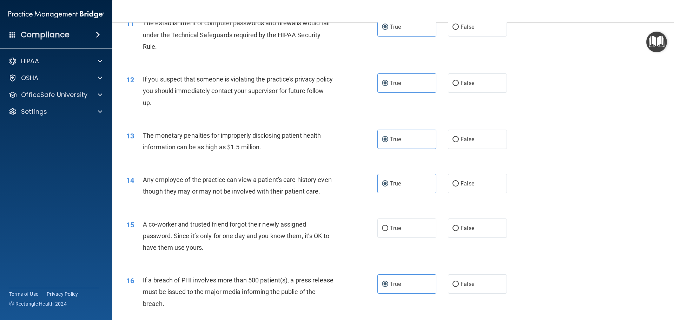
scroll to position [675, 0]
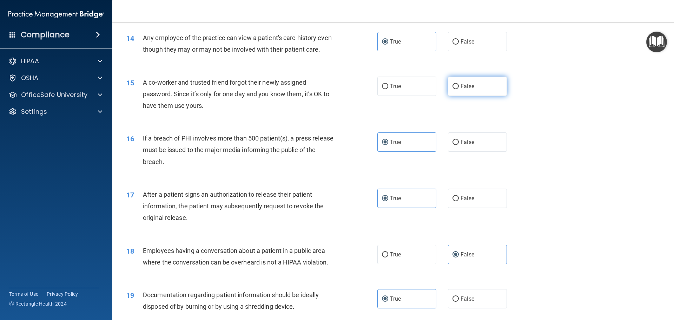
click at [467, 90] on span "False" at bounding box center [468, 86] width 14 height 7
click at [459, 89] on input "False" at bounding box center [456, 86] width 6 height 5
radio input "true"
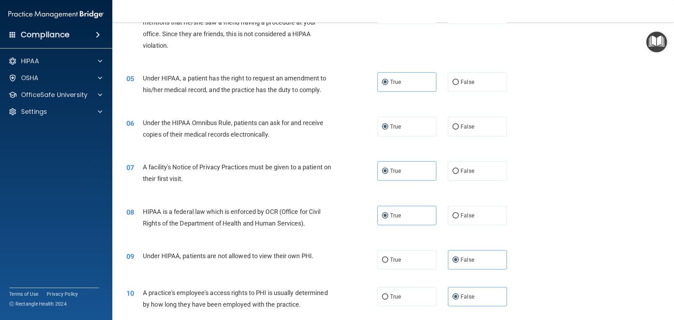
scroll to position [218, 0]
click at [426, 137] on div "06 Under the HIPAA Omnibus Rule, patients can ask for and receive copies of the…" at bounding box center [393, 131] width 544 height 44
click at [422, 134] on label "True" at bounding box center [407, 127] width 59 height 19
click at [388, 130] on input "True" at bounding box center [385, 127] width 6 height 5
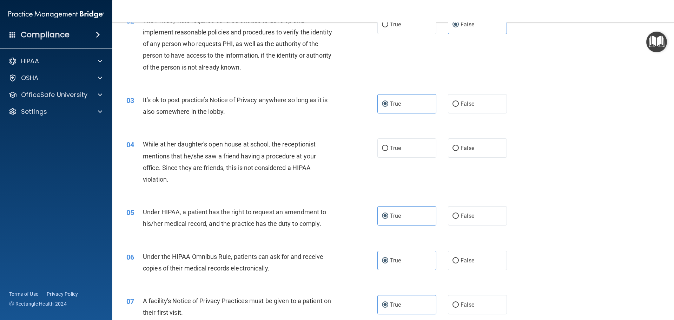
scroll to position [78, 0]
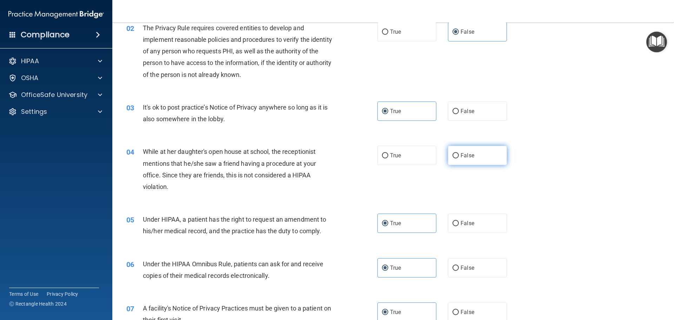
click at [475, 162] on label "False" at bounding box center [477, 155] width 59 height 19
click at [459, 158] on input "False" at bounding box center [456, 155] width 6 height 5
radio input "true"
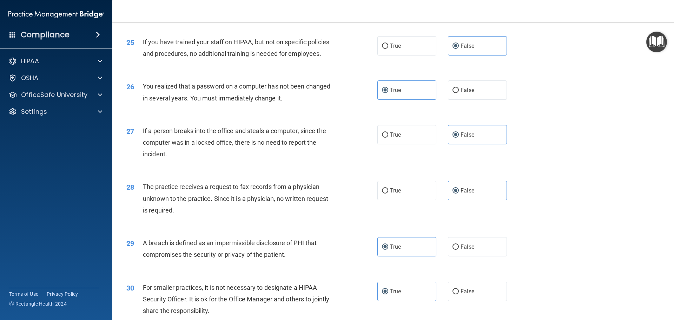
scroll to position [1342, 0]
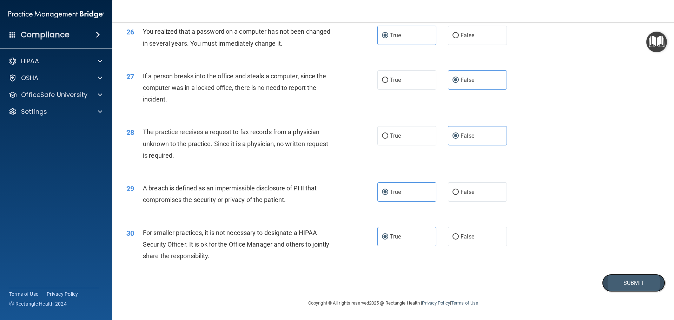
click at [632, 278] on button "Submit" at bounding box center [633, 283] width 63 height 18
click at [637, 282] on button "Submit" at bounding box center [633, 283] width 63 height 18
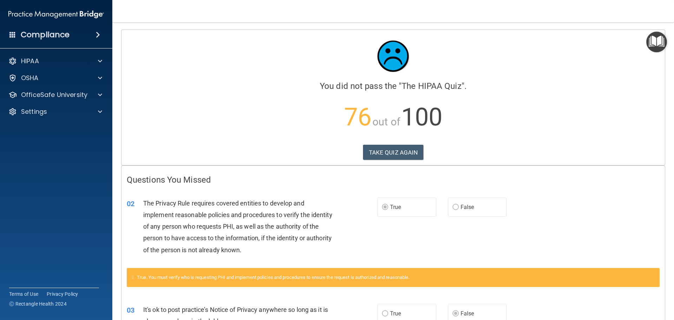
click at [485, 206] on label "False" at bounding box center [477, 206] width 59 height 19
click at [398, 145] on button "TAKE QUIZ AGAIN" at bounding box center [393, 152] width 61 height 15
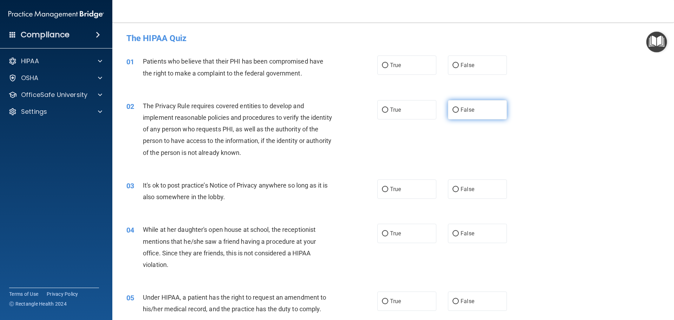
click at [454, 107] on input "False" at bounding box center [456, 109] width 6 height 5
radio input "true"
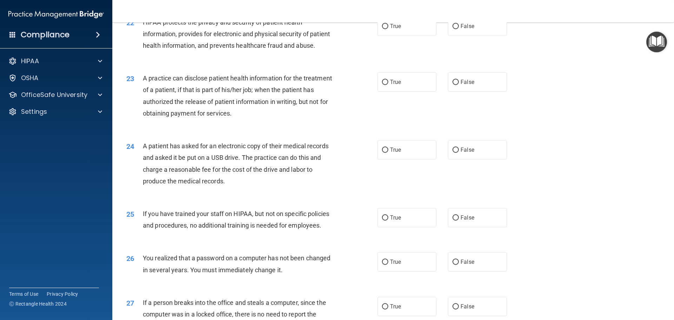
scroll to position [1194, 0]
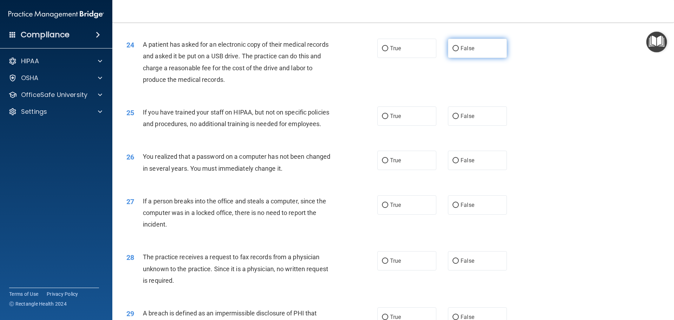
click at [467, 58] on label "False" at bounding box center [477, 48] width 59 height 19
click at [459, 51] on input "False" at bounding box center [456, 48] width 6 height 5
radio input "true"
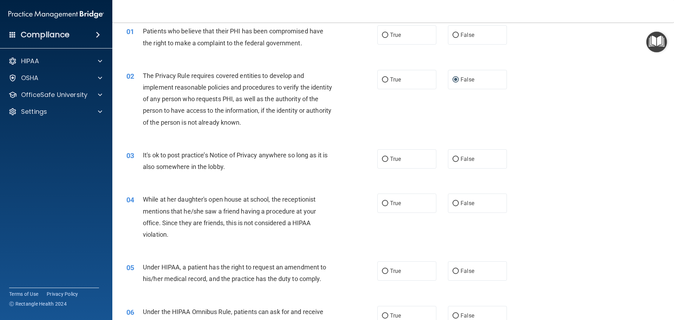
scroll to position [0, 0]
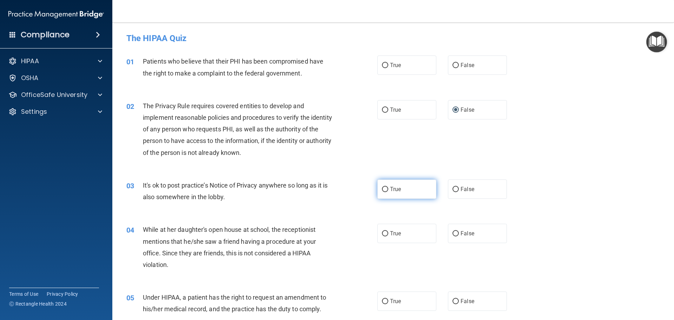
click at [418, 189] on label "True" at bounding box center [407, 188] width 59 height 19
click at [388, 189] on input "True" at bounding box center [385, 189] width 6 height 5
radio input "true"
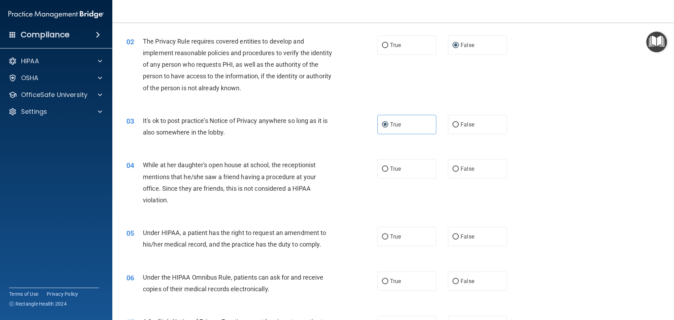
scroll to position [70, 0]
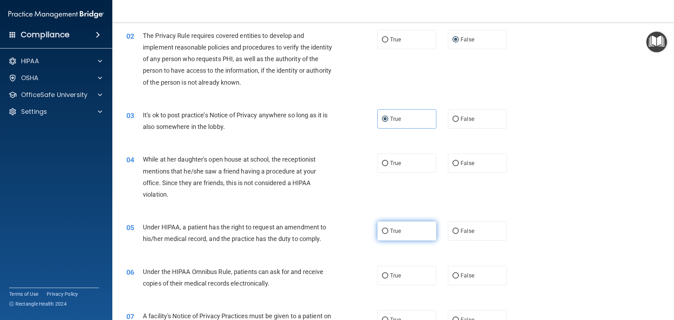
click at [421, 230] on label "True" at bounding box center [407, 230] width 59 height 19
click at [388, 230] on input "True" at bounding box center [385, 231] width 6 height 5
radio input "true"
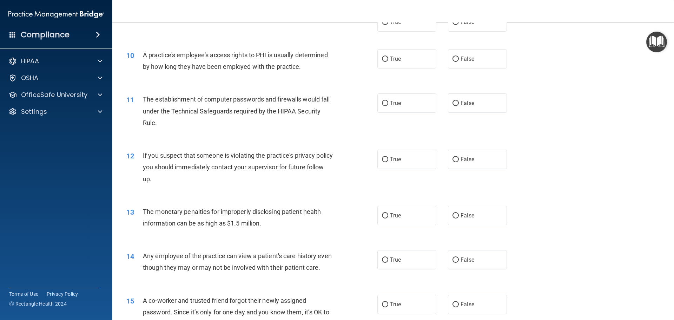
scroll to position [562, 0]
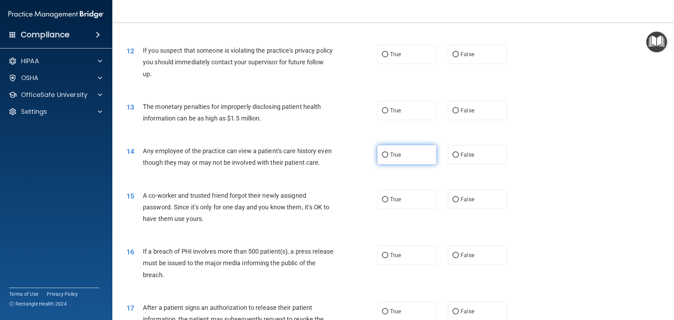
click at [407, 163] on label "True" at bounding box center [407, 154] width 59 height 19
click at [388, 158] on input "True" at bounding box center [385, 154] width 6 height 5
radio input "true"
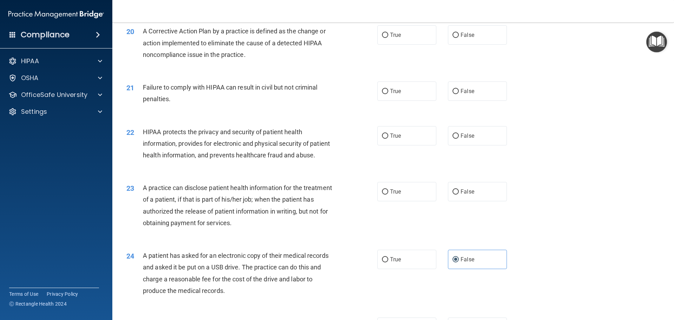
scroll to position [983, 0]
click at [408, 201] on label "True" at bounding box center [407, 191] width 59 height 19
click at [388, 194] on input "True" at bounding box center [385, 191] width 6 height 5
radio input "true"
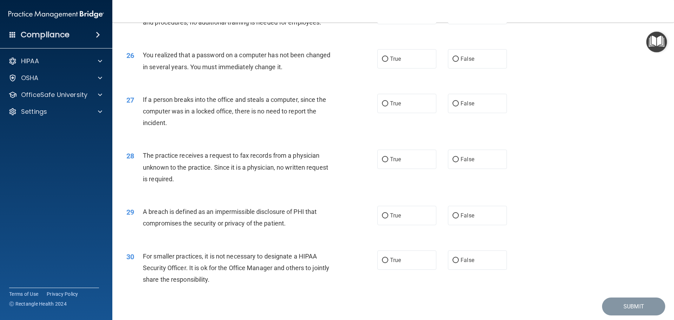
scroll to position [1299, 0]
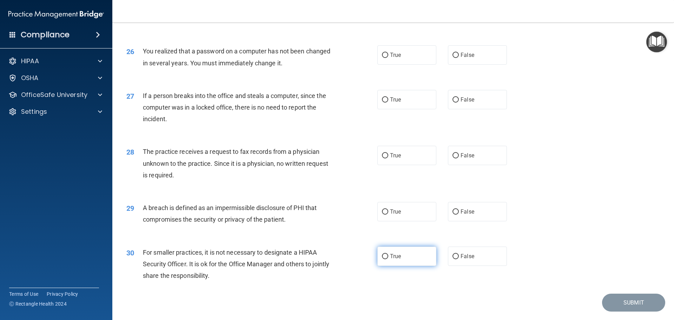
click at [405, 266] on label "True" at bounding box center [407, 256] width 59 height 19
click at [388, 259] on input "True" at bounding box center [385, 256] width 6 height 5
radio input "true"
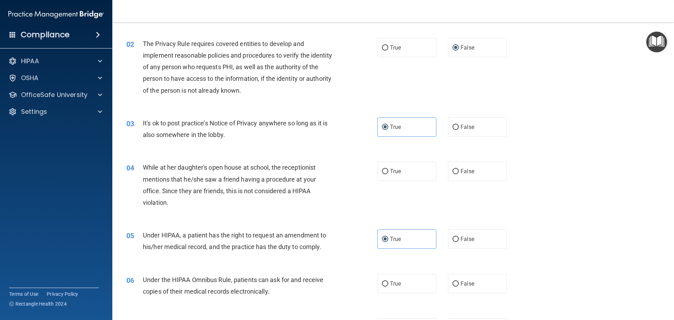
scroll to position [0, 0]
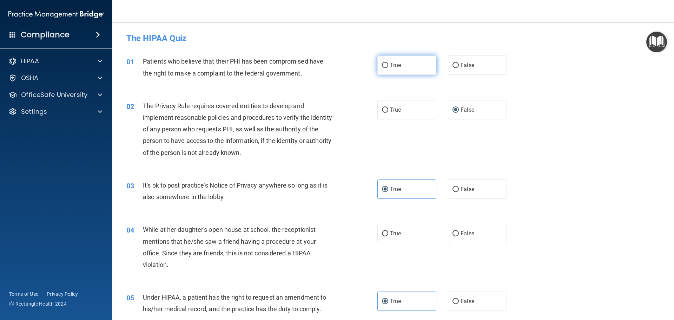
click at [378, 66] on label "True" at bounding box center [407, 64] width 59 height 19
click at [382, 66] on input "True" at bounding box center [385, 65] width 6 height 5
radio input "true"
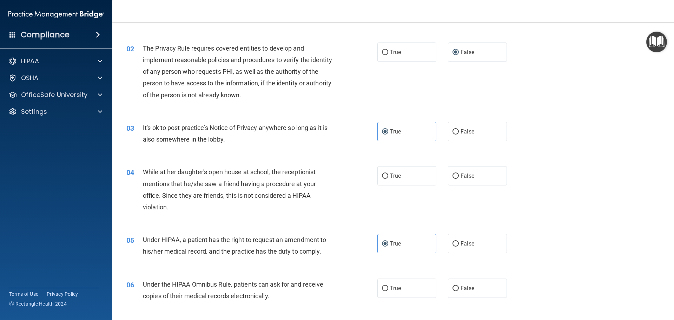
scroll to position [70, 0]
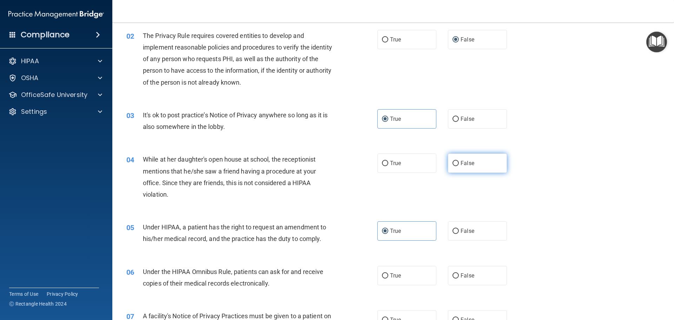
click at [467, 166] on label "False" at bounding box center [477, 162] width 59 height 19
click at [459, 166] on input "False" at bounding box center [456, 163] width 6 height 5
radio input "true"
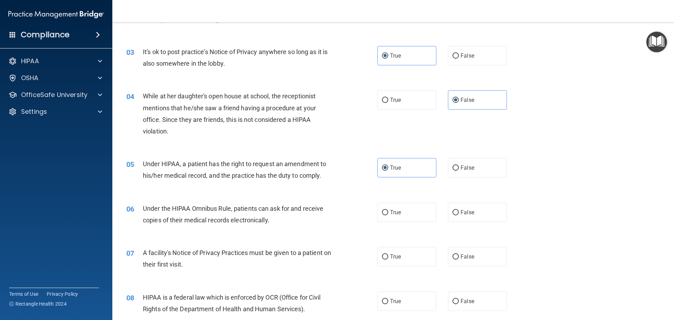
scroll to position [140, 0]
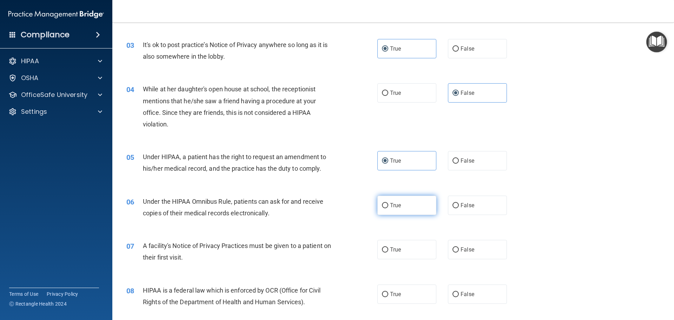
click at [410, 206] on label "True" at bounding box center [407, 205] width 59 height 19
click at [388, 206] on input "True" at bounding box center [385, 205] width 6 height 5
radio input "true"
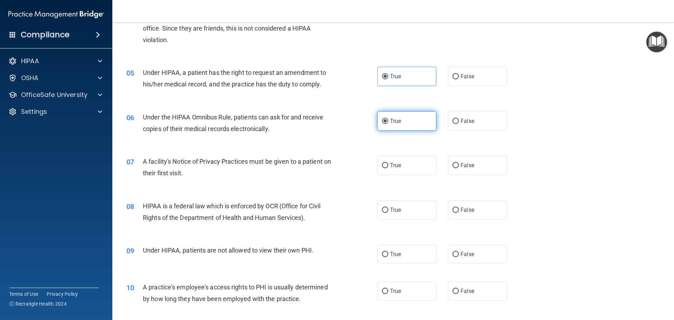
scroll to position [246, 0]
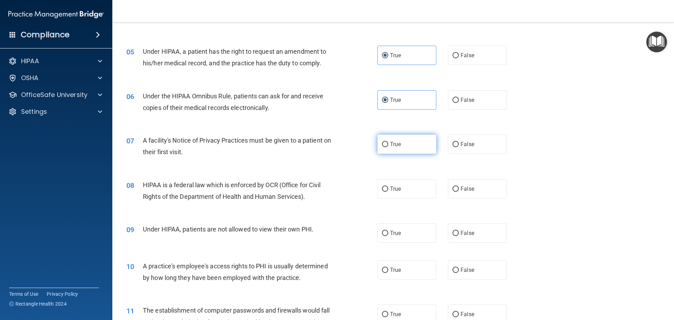
click at [406, 143] on label "True" at bounding box center [407, 143] width 59 height 19
click at [388, 143] on input "True" at bounding box center [385, 144] width 6 height 5
radio input "true"
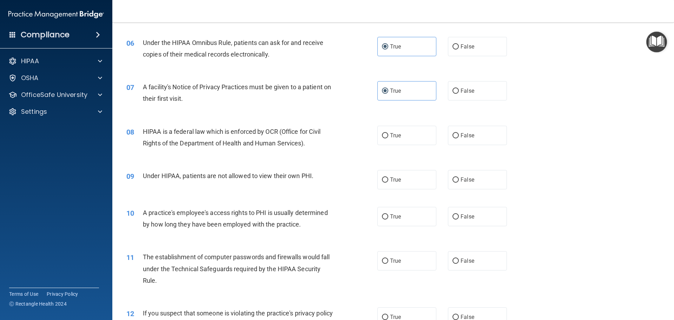
scroll to position [316, 0]
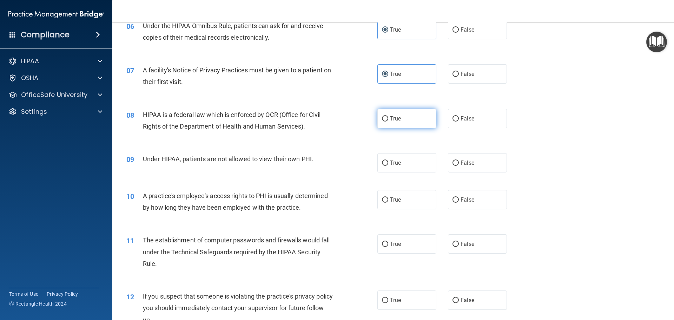
click at [395, 110] on label "True" at bounding box center [407, 118] width 59 height 19
click at [388, 116] on input "True" at bounding box center [385, 118] width 6 height 5
radio input "true"
click at [453, 162] on input "False" at bounding box center [456, 162] width 6 height 5
radio input "true"
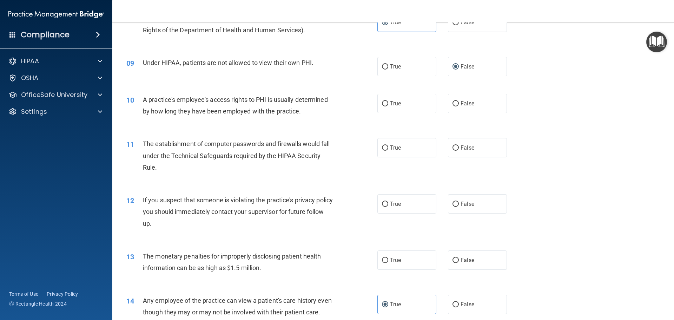
scroll to position [421, 0]
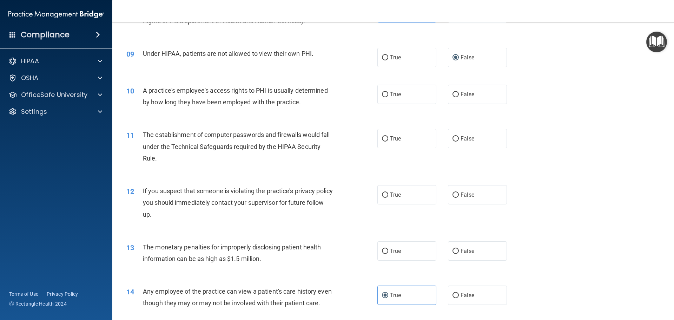
click at [442, 93] on div "True False" at bounding box center [449, 94] width 142 height 19
click at [453, 93] on input "False" at bounding box center [456, 94] width 6 height 5
radio input "true"
click at [400, 137] on label "True" at bounding box center [407, 138] width 59 height 19
click at [388, 137] on input "True" at bounding box center [385, 138] width 6 height 5
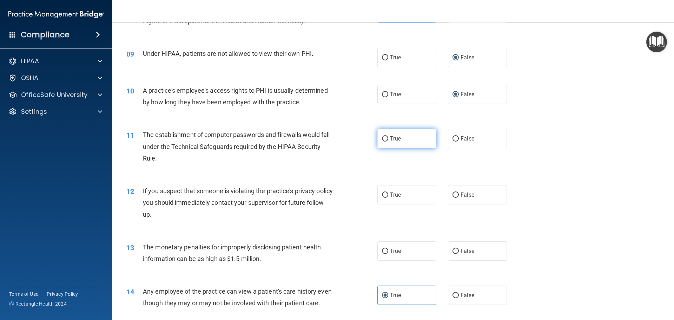
radio input "true"
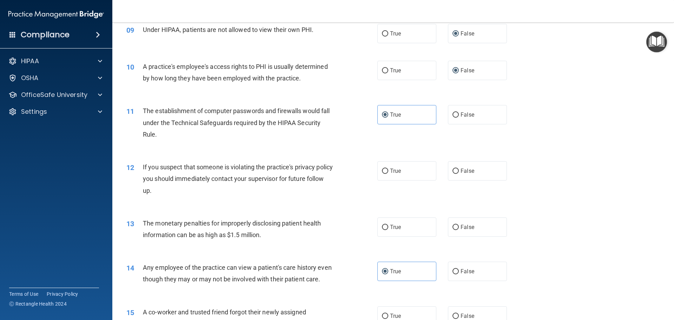
scroll to position [457, 0]
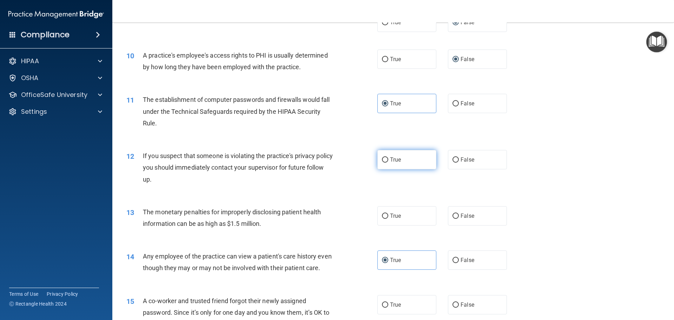
click at [382, 164] on label "True" at bounding box center [407, 159] width 59 height 19
click at [382, 163] on input "True" at bounding box center [385, 159] width 6 height 5
radio input "true"
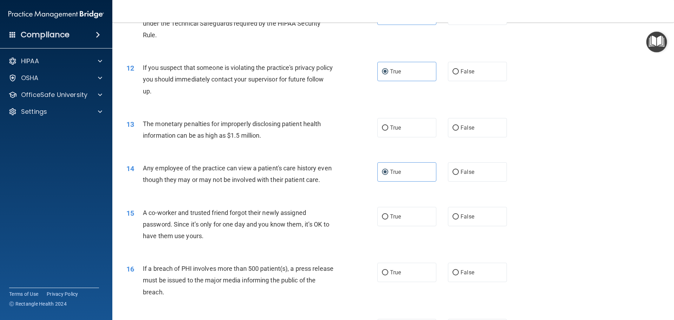
scroll to position [562, 0]
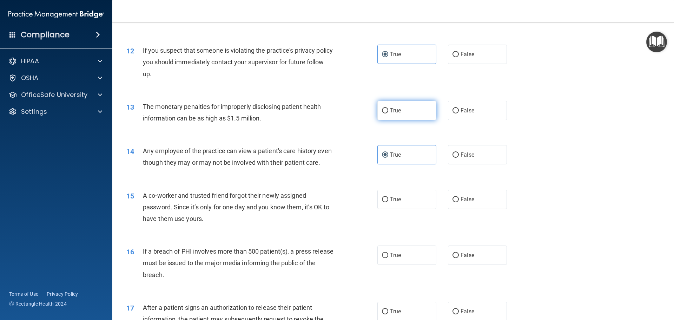
click at [416, 111] on label "True" at bounding box center [407, 110] width 59 height 19
click at [388, 111] on input "True" at bounding box center [385, 110] width 6 height 5
radio input "true"
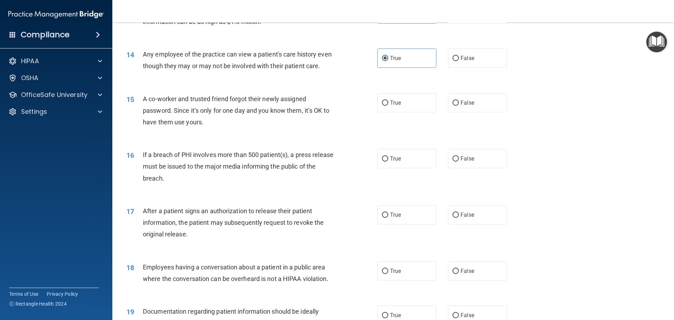
scroll to position [667, 0]
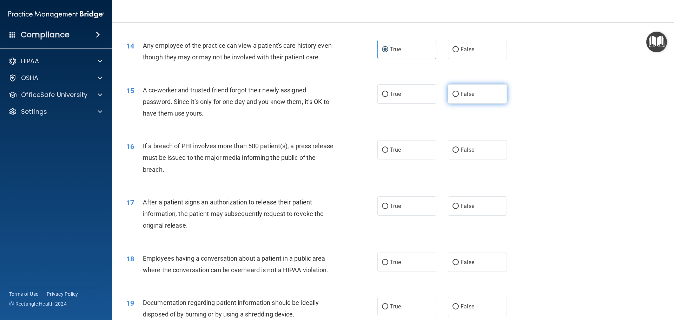
click at [461, 97] on span "False" at bounding box center [468, 94] width 14 height 7
click at [459, 97] on input "False" at bounding box center [456, 94] width 6 height 5
radio input "true"
click at [396, 159] on label "True" at bounding box center [407, 149] width 59 height 19
click at [388, 153] on input "True" at bounding box center [385, 149] width 6 height 5
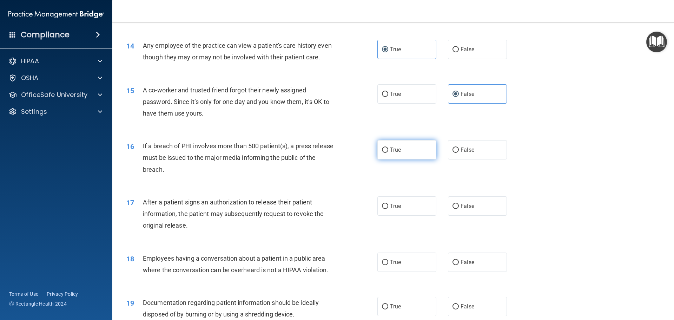
radio input "true"
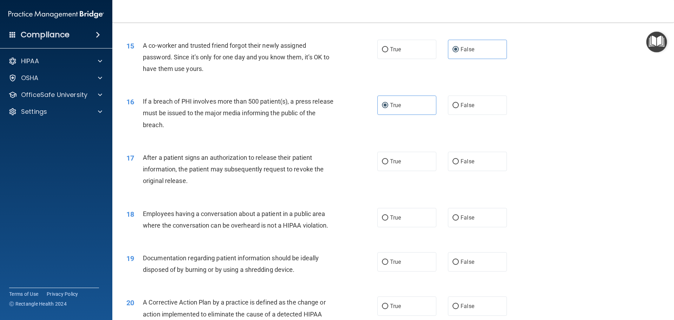
scroll to position [737, 0]
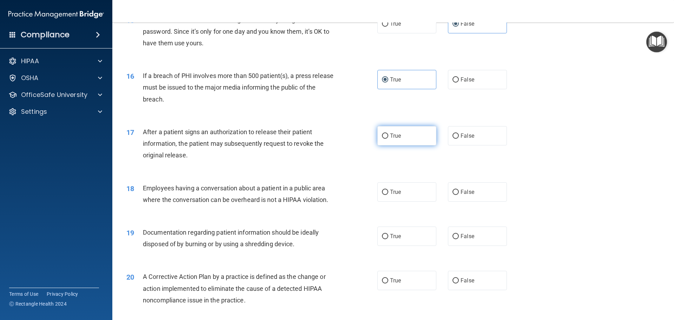
click at [408, 145] on label "True" at bounding box center [407, 135] width 59 height 19
click at [388, 139] on input "True" at bounding box center [385, 135] width 6 height 5
radio input "true"
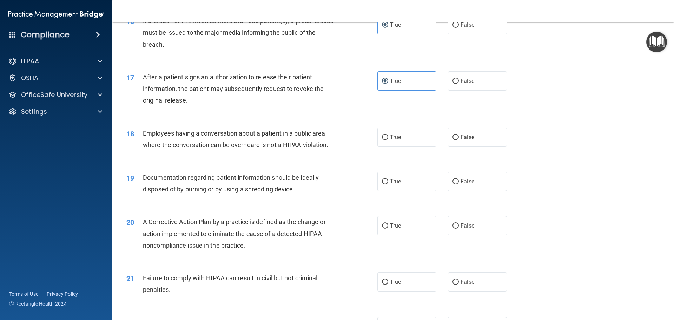
scroll to position [808, 0]
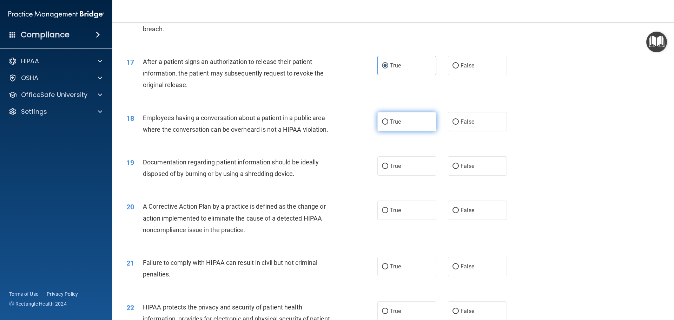
click at [420, 131] on label "True" at bounding box center [407, 121] width 59 height 19
click at [388, 125] on input "True" at bounding box center [385, 121] width 6 height 5
radio input "true"
click at [506, 131] on div "True False" at bounding box center [449, 121] width 142 height 19
click at [501, 131] on label "False" at bounding box center [477, 121] width 59 height 19
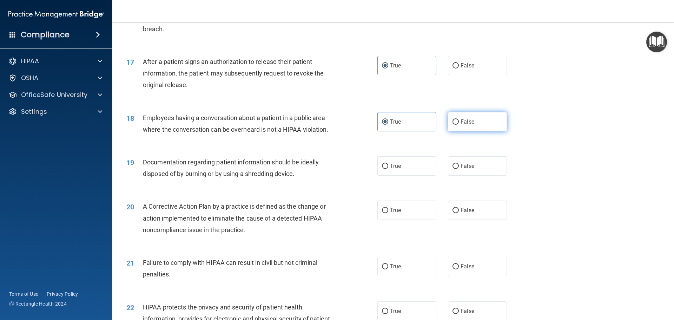
click at [459, 125] on input "False" at bounding box center [456, 121] width 6 height 5
radio input "true"
radio input "false"
click at [386, 176] on label "True" at bounding box center [407, 165] width 59 height 19
click at [386, 169] on input "True" at bounding box center [385, 166] width 6 height 5
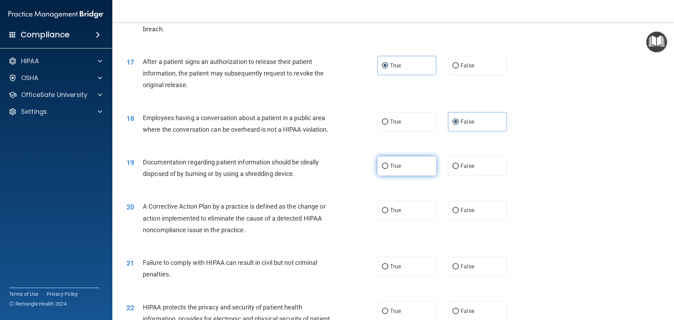
radio input "true"
click at [378, 220] on label "True" at bounding box center [407, 210] width 59 height 19
click at [382, 213] on input "True" at bounding box center [385, 210] width 6 height 5
radio input "true"
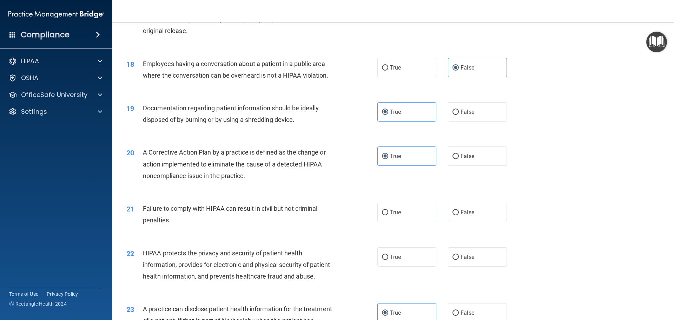
scroll to position [878, 0]
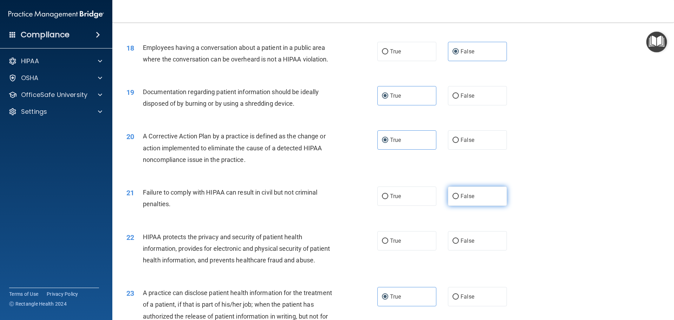
click at [473, 206] on label "False" at bounding box center [477, 195] width 59 height 19
click at [459, 199] on input "False" at bounding box center [456, 196] width 6 height 5
radio input "true"
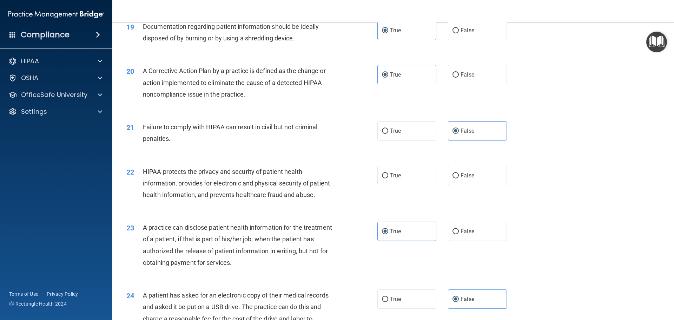
scroll to position [948, 0]
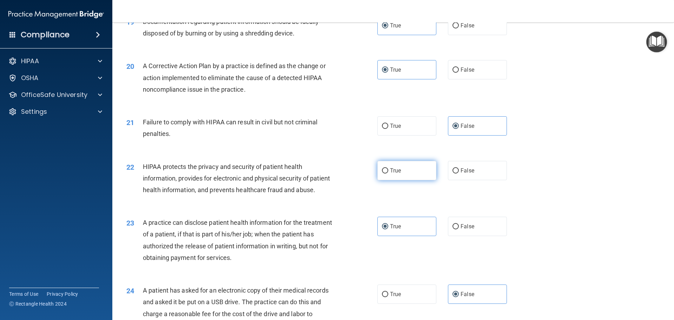
click at [399, 176] on label "True" at bounding box center [407, 170] width 59 height 19
click at [388, 173] on input "True" at bounding box center [385, 170] width 6 height 5
radio input "true"
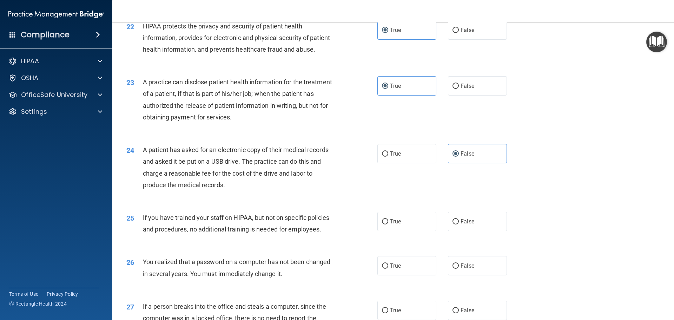
scroll to position [1159, 0]
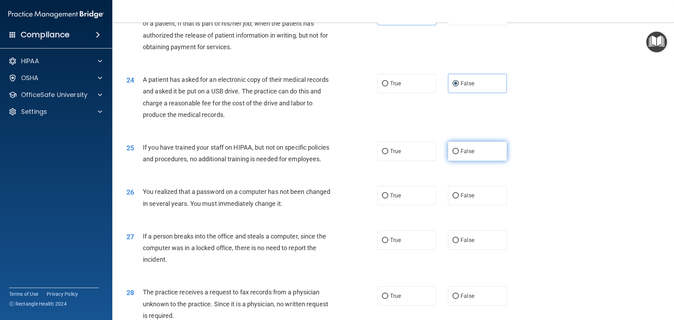
click at [449, 161] on label "False" at bounding box center [477, 151] width 59 height 19
click at [453, 154] on input "False" at bounding box center [456, 151] width 6 height 5
radio input "true"
click at [382, 198] on input "True" at bounding box center [385, 195] width 6 height 5
radio input "true"
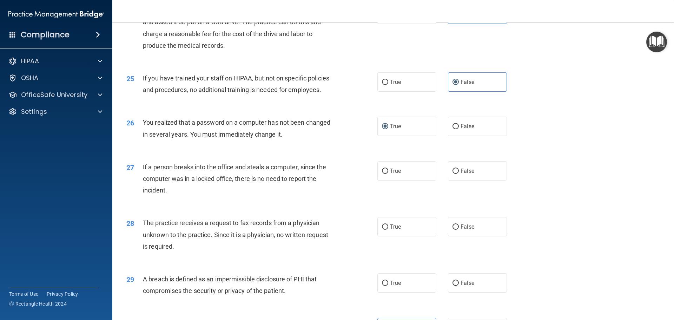
scroll to position [1229, 0]
click at [461, 173] on span "False" at bounding box center [468, 169] width 14 height 7
click at [459, 173] on input "False" at bounding box center [456, 170] width 6 height 5
radio input "true"
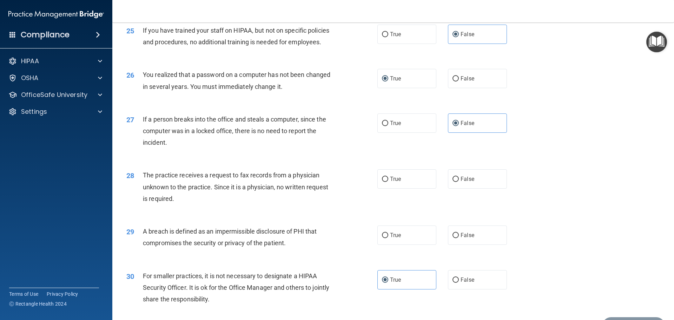
scroll to position [1299, 0]
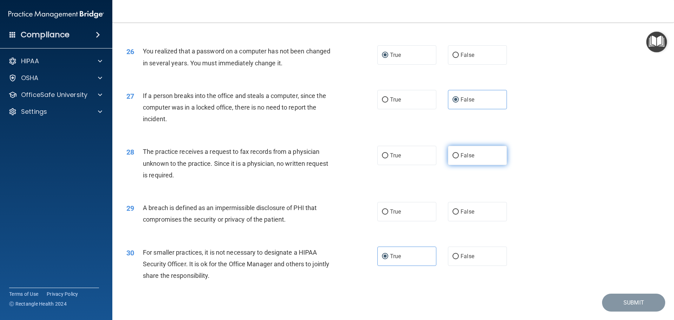
click at [461, 159] on span "False" at bounding box center [468, 155] width 14 height 7
click at [459, 158] on input "False" at bounding box center [456, 155] width 6 height 5
radio input "true"
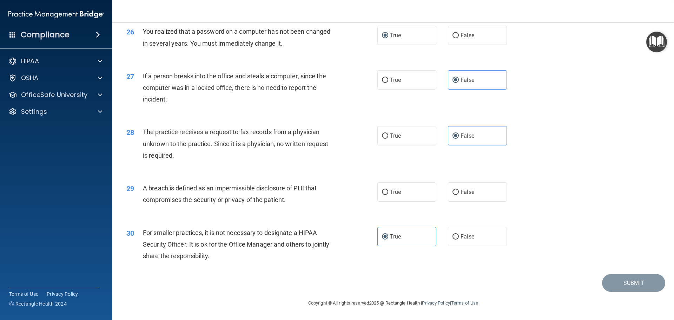
scroll to position [1342, 0]
click at [421, 193] on label "True" at bounding box center [407, 191] width 59 height 19
click at [388, 193] on input "True" at bounding box center [385, 192] width 6 height 5
radio input "true"
click at [612, 275] on button "Submit" at bounding box center [633, 283] width 63 height 18
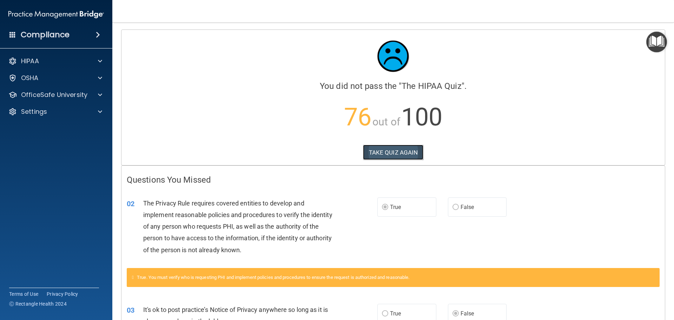
click at [396, 154] on button "TAKE QUIZ AGAIN" at bounding box center [393, 152] width 61 height 15
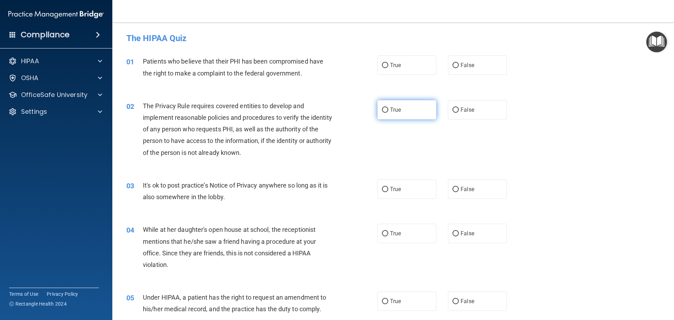
click at [387, 112] on label "True" at bounding box center [407, 109] width 59 height 19
click at [387, 112] on input "True" at bounding box center [385, 109] width 6 height 5
radio input "true"
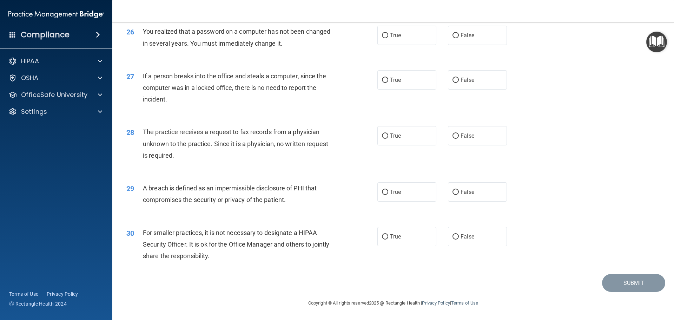
scroll to position [1237, 0]
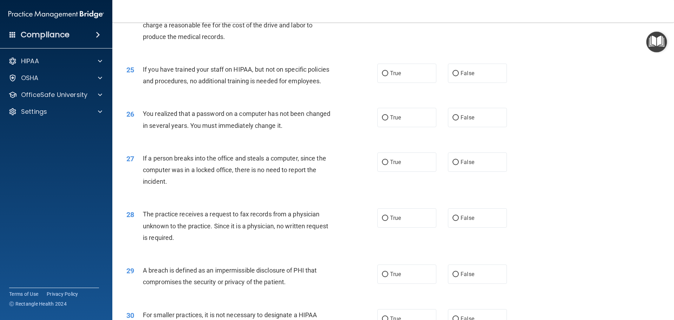
click at [390, 9] on span "True" at bounding box center [395, 5] width 11 height 7
click at [388, 8] on input "True" at bounding box center [385, 5] width 6 height 5
radio input "true"
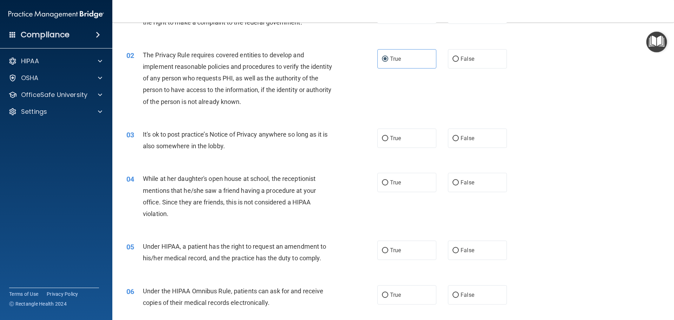
scroll to position [0, 0]
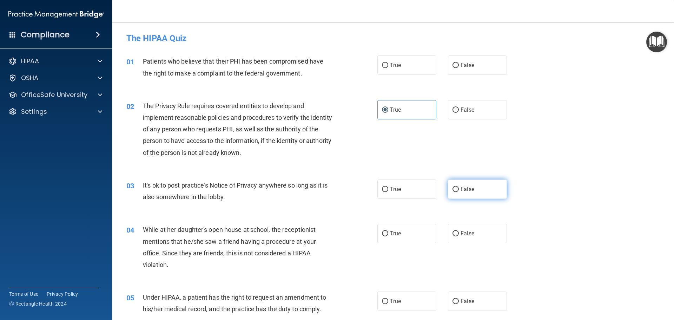
click at [479, 184] on label "False" at bounding box center [477, 188] width 59 height 19
click at [459, 187] on input "False" at bounding box center [456, 189] width 6 height 5
radio input "true"
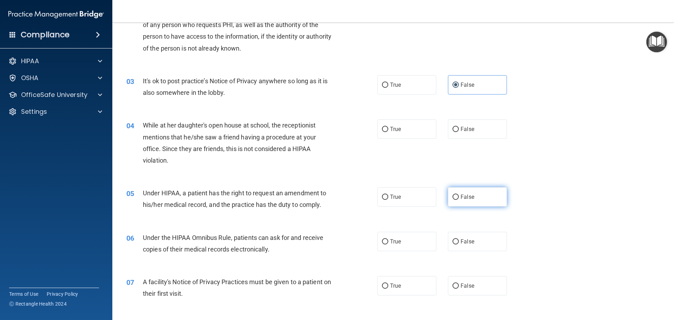
scroll to position [105, 0]
click at [461, 199] on span "False" at bounding box center [468, 195] width 14 height 7
click at [459, 199] on input "False" at bounding box center [456, 195] width 6 height 5
radio input "true"
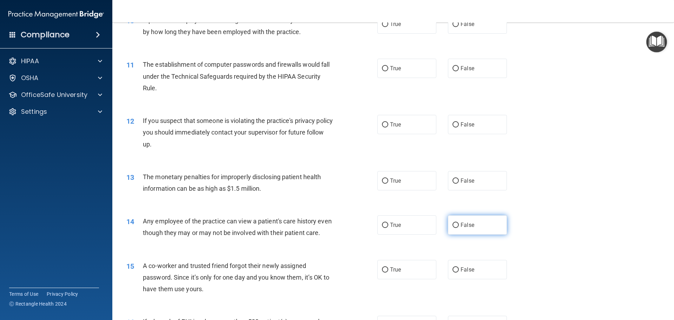
scroll to position [527, 0]
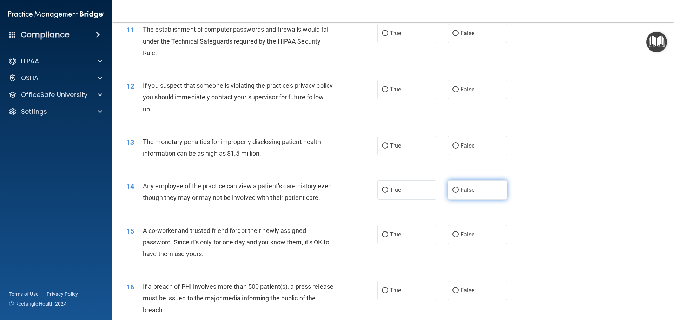
click at [461, 198] on label "False" at bounding box center [477, 189] width 59 height 19
click at [459, 193] on input "False" at bounding box center [456, 190] width 6 height 5
radio input "true"
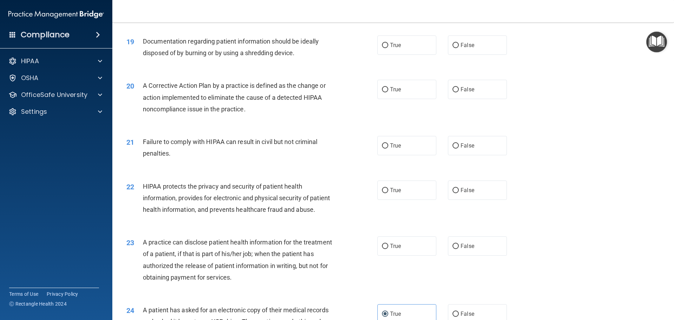
scroll to position [983, 0]
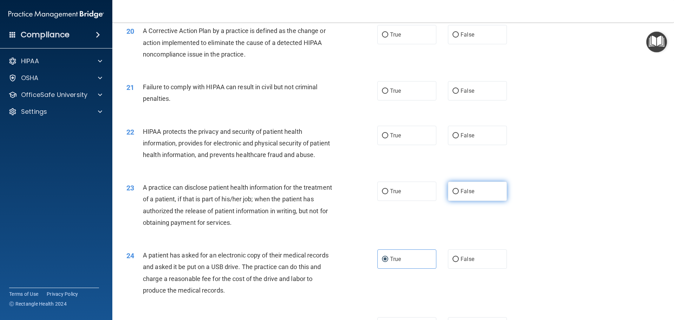
click at [458, 201] on label "False" at bounding box center [477, 191] width 59 height 19
click at [458, 194] on input "False" at bounding box center [456, 191] width 6 height 5
radio input "true"
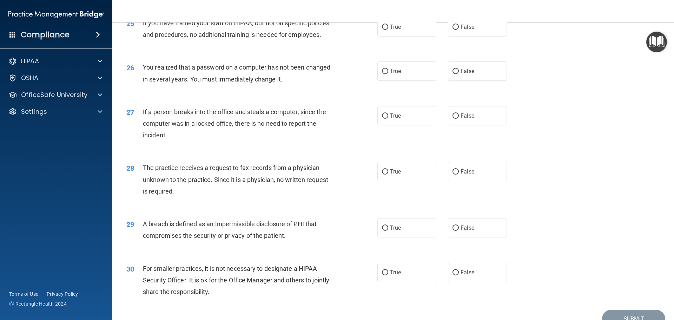
scroll to position [1299, 0]
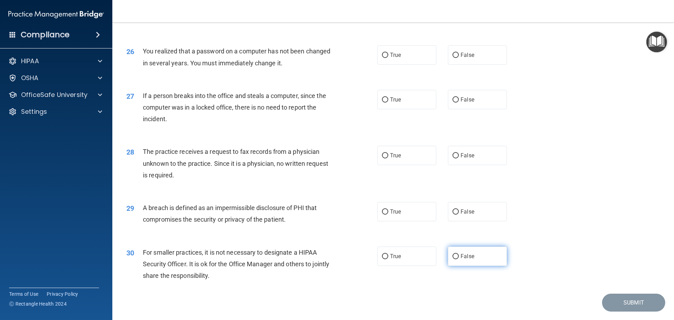
click at [469, 266] on label "False" at bounding box center [477, 256] width 59 height 19
click at [459, 259] on input "False" at bounding box center [456, 256] width 6 height 5
radio input "true"
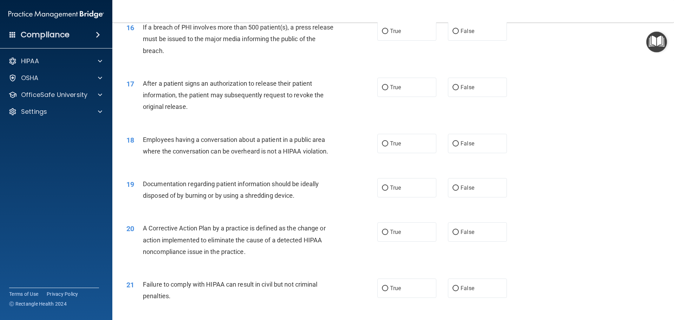
scroll to position [745, 0]
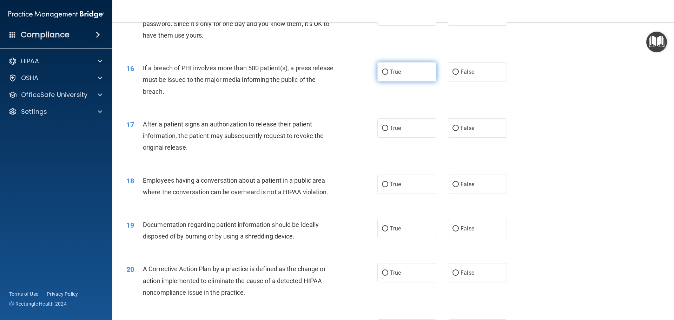
click at [410, 81] on label "True" at bounding box center [407, 71] width 59 height 19
click at [388, 75] on input "True" at bounding box center [385, 72] width 6 height 5
radio input "true"
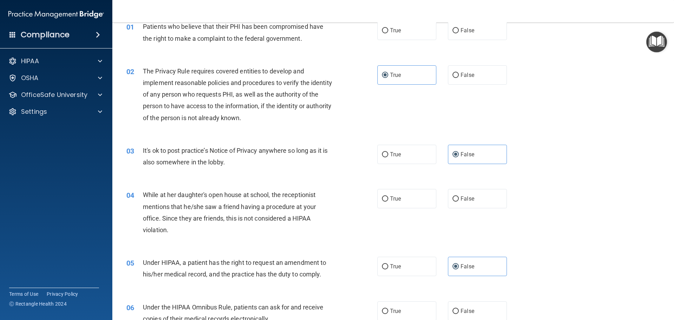
scroll to position [0, 0]
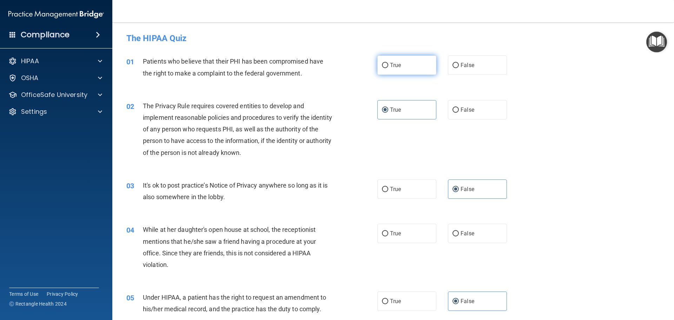
click at [402, 72] on label "True" at bounding box center [407, 64] width 59 height 19
click at [388, 68] on input "True" at bounding box center [385, 65] width 6 height 5
radio input "true"
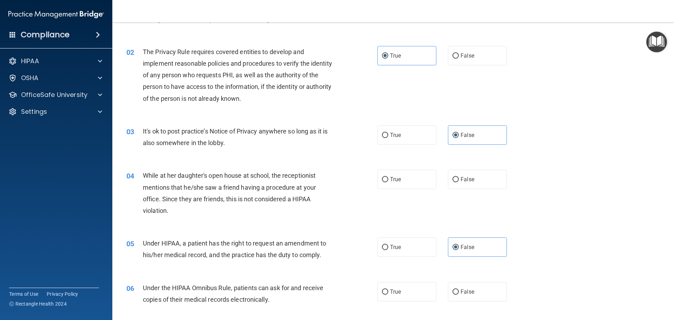
scroll to position [70, 0]
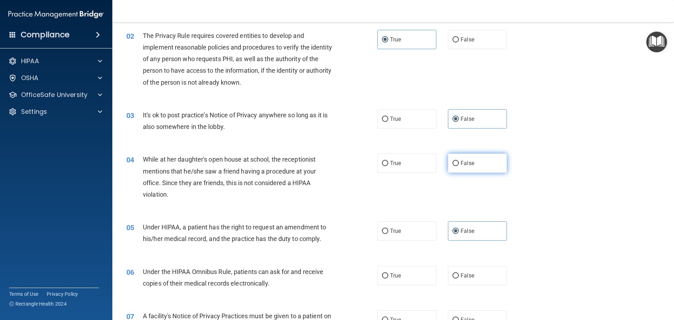
click at [452, 169] on label "False" at bounding box center [477, 162] width 59 height 19
click at [453, 166] on input "False" at bounding box center [456, 163] width 6 height 5
radio input "true"
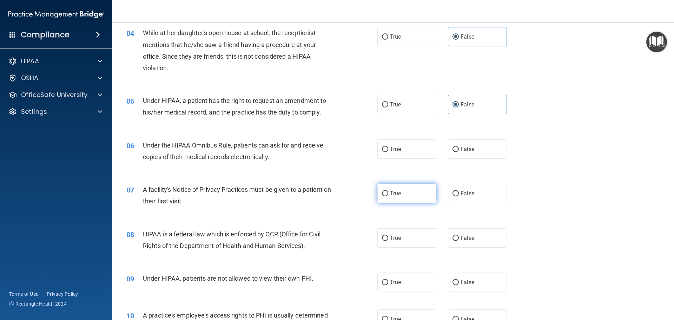
scroll to position [211, 0]
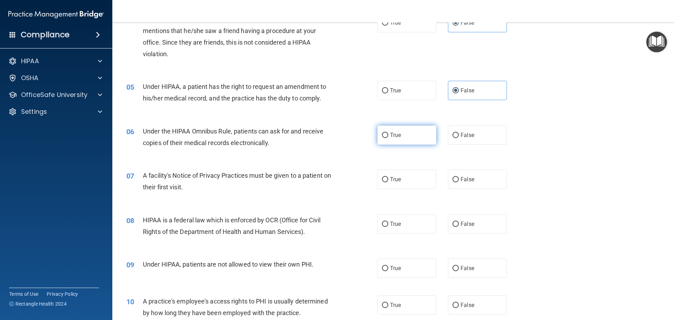
click at [411, 139] on label "True" at bounding box center [407, 134] width 59 height 19
click at [388, 138] on input "True" at bounding box center [385, 135] width 6 height 5
radio input "true"
click at [410, 179] on label "True" at bounding box center [407, 179] width 59 height 19
click at [388, 179] on input "True" at bounding box center [385, 179] width 6 height 5
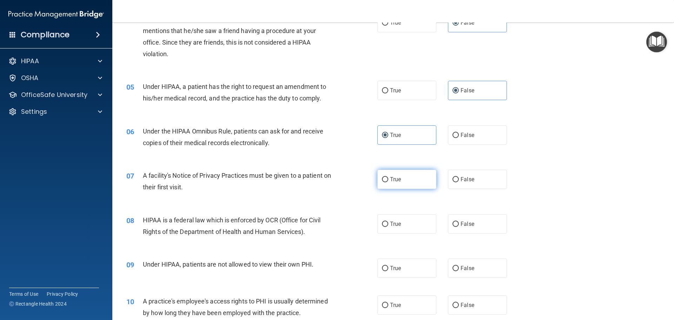
radio input "true"
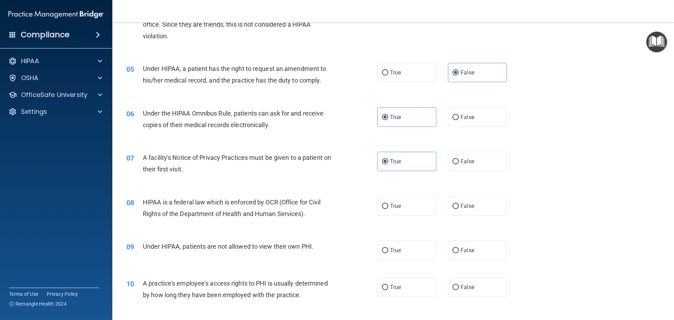
scroll to position [246, 0]
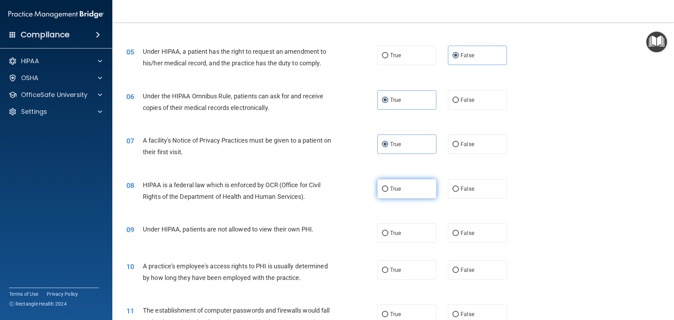
click at [385, 196] on label "True" at bounding box center [407, 188] width 59 height 19
click at [385, 192] on input "True" at bounding box center [385, 188] width 6 height 5
radio input "true"
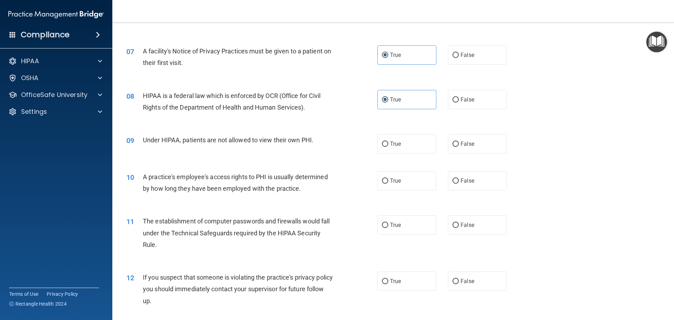
scroll to position [351, 0]
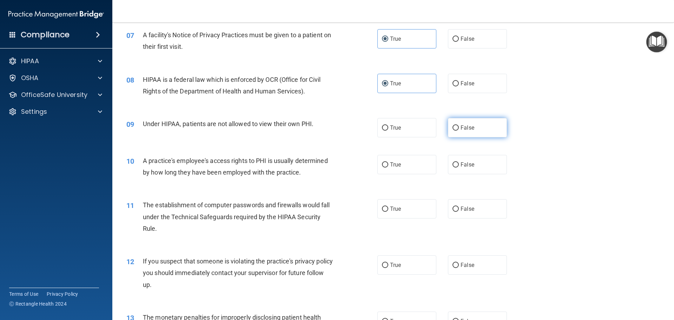
click at [456, 133] on label "False" at bounding box center [477, 127] width 59 height 19
click at [456, 131] on input "False" at bounding box center [456, 127] width 6 height 5
radio input "true"
click at [438, 170] on div "True False" at bounding box center [449, 164] width 142 height 19
click at [448, 168] on label "False" at bounding box center [477, 164] width 59 height 19
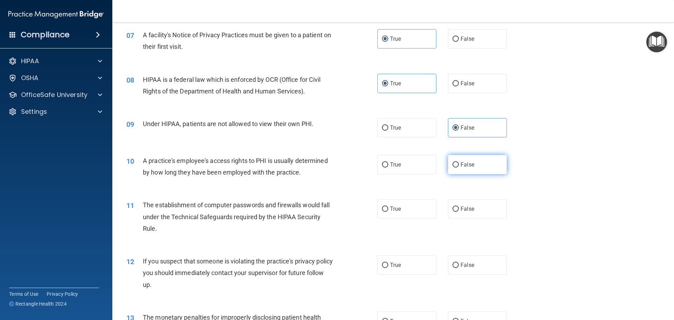
click at [453, 168] on input "False" at bounding box center [456, 164] width 6 height 5
radio input "true"
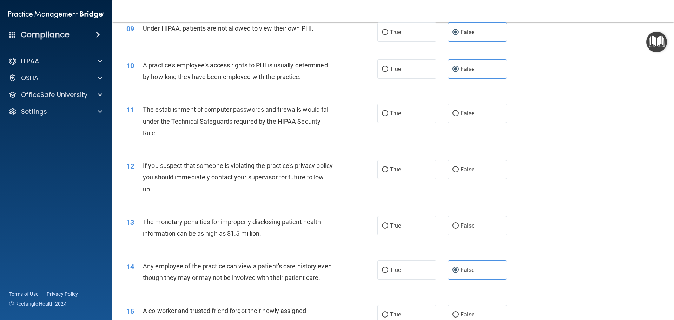
scroll to position [457, 0]
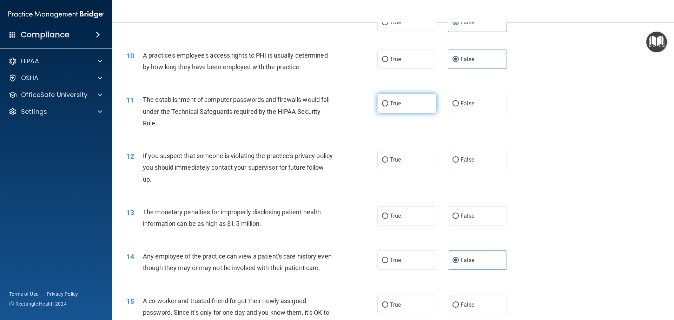
click at [404, 106] on label "True" at bounding box center [407, 103] width 59 height 19
click at [388, 106] on input "True" at bounding box center [385, 103] width 6 height 5
radio input "true"
click at [404, 161] on label "True" at bounding box center [407, 159] width 59 height 19
click at [388, 161] on input "True" at bounding box center [385, 159] width 6 height 5
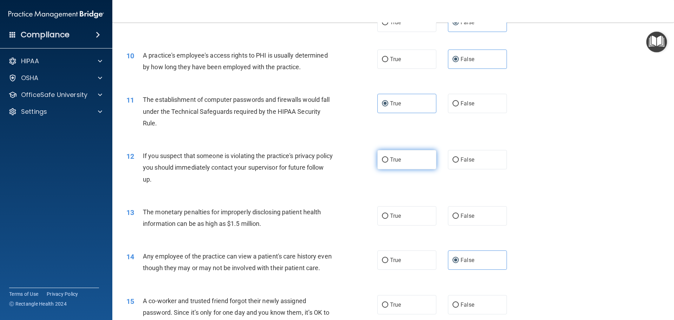
radio input "true"
click at [396, 209] on label "True" at bounding box center [407, 215] width 59 height 19
click at [388, 214] on input "True" at bounding box center [385, 216] width 6 height 5
radio input "true"
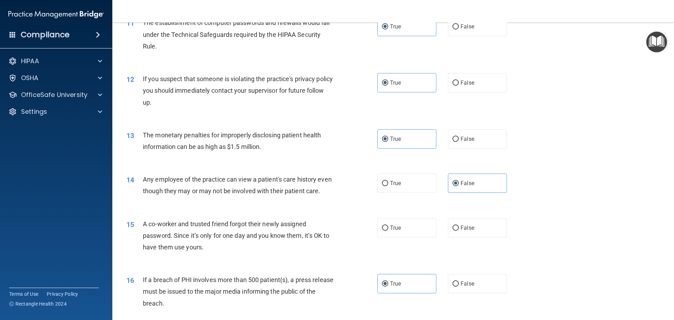
scroll to position [562, 0]
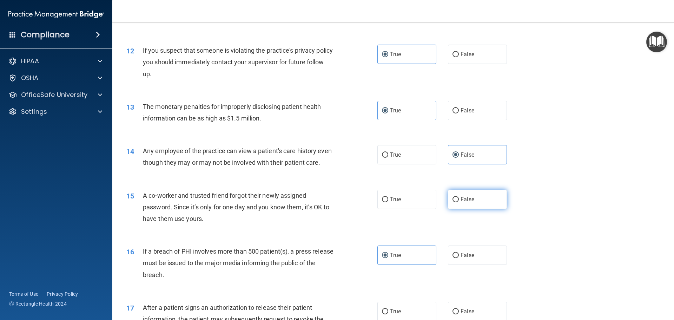
click at [448, 209] on label "False" at bounding box center [477, 199] width 59 height 19
click at [453, 202] on input "False" at bounding box center [456, 199] width 6 height 5
radio input "true"
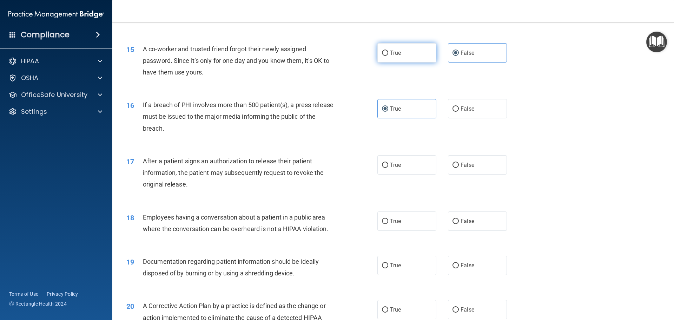
scroll to position [737, 0]
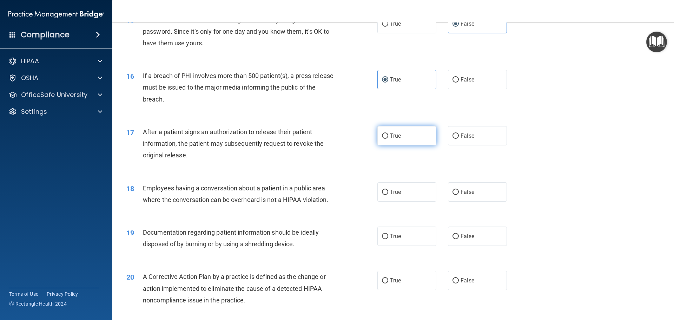
click at [385, 139] on input "True" at bounding box center [385, 135] width 6 height 5
radio input "true"
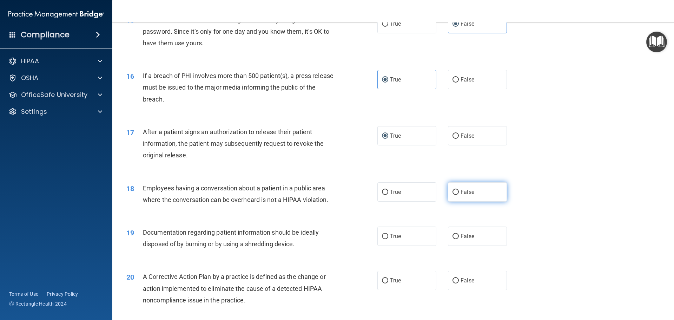
click at [486, 202] on label "False" at bounding box center [477, 191] width 59 height 19
click at [459, 195] on input "False" at bounding box center [456, 192] width 6 height 5
radio input "true"
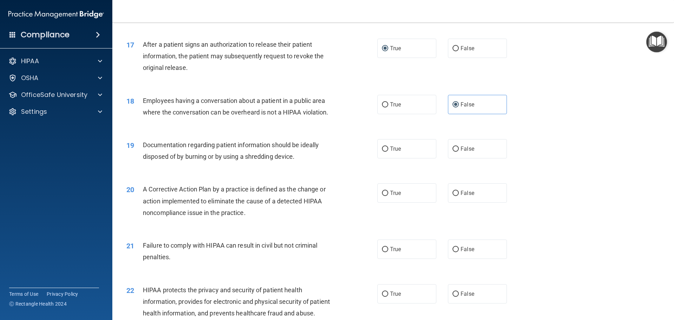
scroll to position [843, 0]
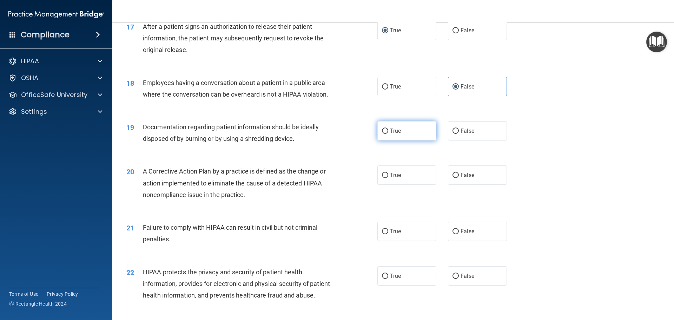
click at [397, 134] on span "True" at bounding box center [395, 130] width 11 height 7
click at [388, 134] on input "True" at bounding box center [385, 131] width 6 height 5
radio input "true"
click at [398, 181] on label "True" at bounding box center [407, 174] width 59 height 19
click at [388, 178] on input "True" at bounding box center [385, 175] width 6 height 5
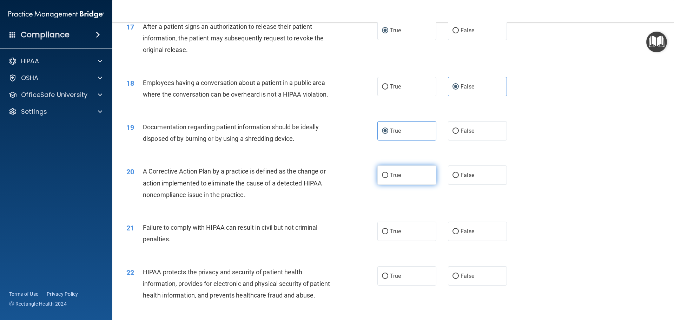
radio input "true"
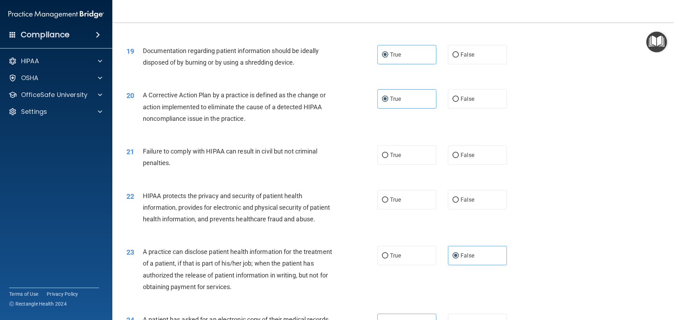
scroll to position [948, 0]
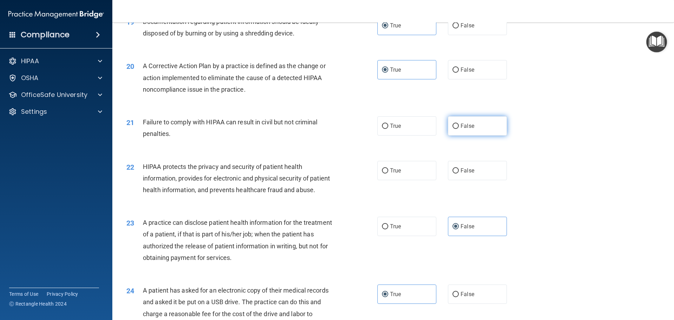
click at [470, 136] on label "False" at bounding box center [477, 125] width 59 height 19
click at [459, 129] on input "False" at bounding box center [456, 126] width 6 height 5
radio input "true"
click at [403, 180] on label "True" at bounding box center [407, 170] width 59 height 19
click at [388, 173] on input "True" at bounding box center [385, 170] width 6 height 5
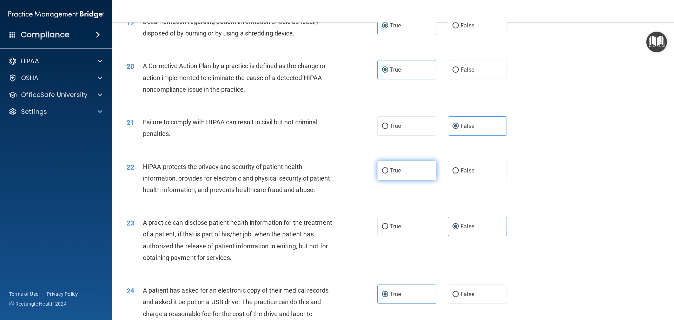
radio input "true"
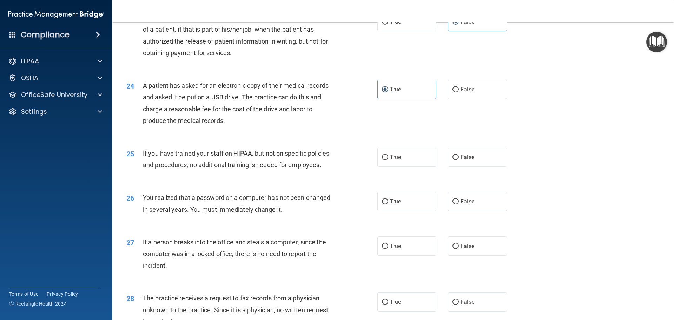
scroll to position [1159, 0]
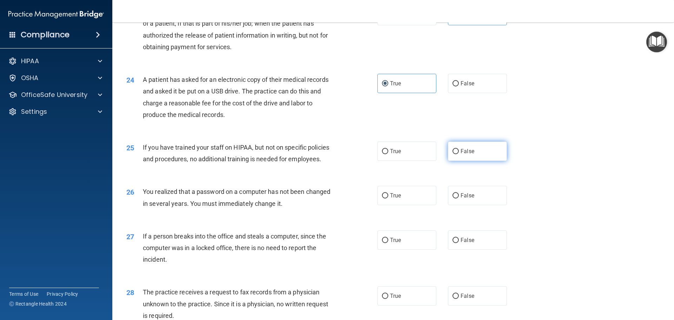
click at [471, 161] on label "False" at bounding box center [477, 151] width 59 height 19
click at [459, 154] on input "False" at bounding box center [456, 151] width 6 height 5
radio input "true"
click at [385, 198] on input "True" at bounding box center [385, 195] width 6 height 5
radio input "true"
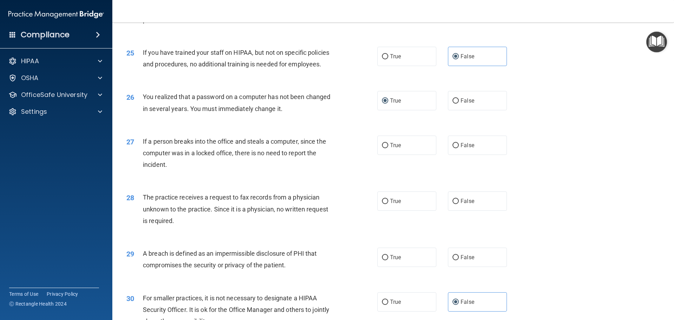
scroll to position [1264, 0]
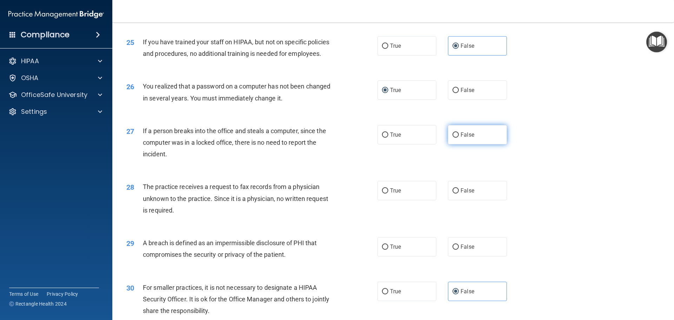
click at [475, 144] on label "False" at bounding box center [477, 134] width 59 height 19
click at [459, 138] on input "False" at bounding box center [456, 134] width 6 height 5
radio input "true"
click at [485, 200] on label "False" at bounding box center [477, 190] width 59 height 19
click at [459, 193] on input "False" at bounding box center [456, 190] width 6 height 5
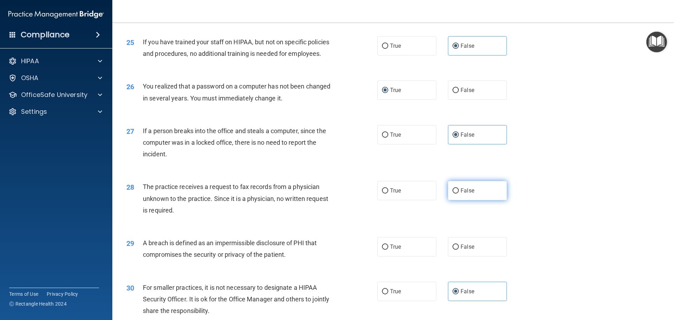
radio input "true"
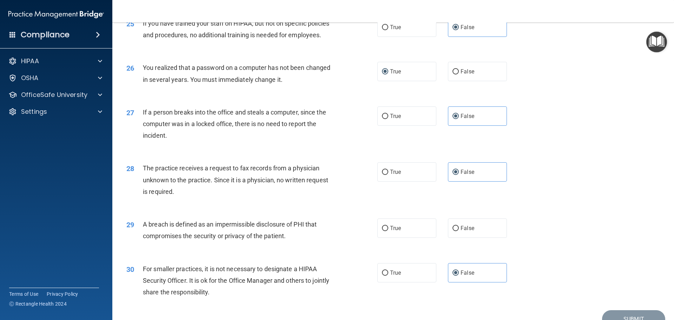
scroll to position [1334, 0]
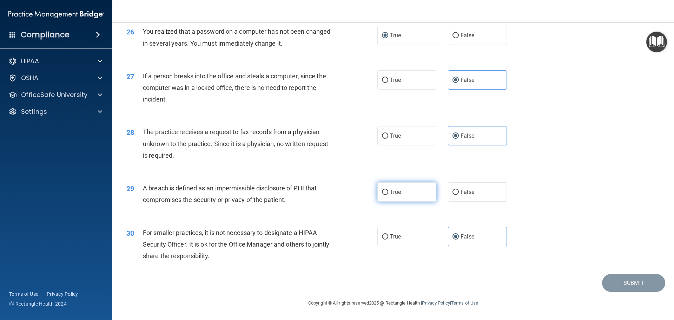
click at [420, 202] on label "True" at bounding box center [407, 191] width 59 height 19
click at [388, 195] on input "True" at bounding box center [385, 192] width 6 height 5
radio input "true"
click at [640, 288] on button "Submit" at bounding box center [633, 283] width 63 height 18
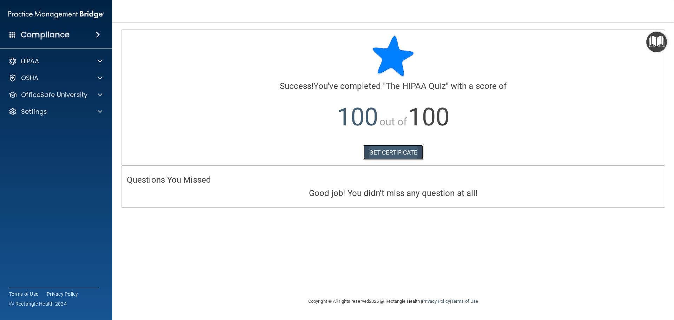
click at [400, 150] on link "GET CERTIFICATE" at bounding box center [393, 152] width 60 height 15
click at [91, 92] on div at bounding box center [99, 95] width 18 height 8
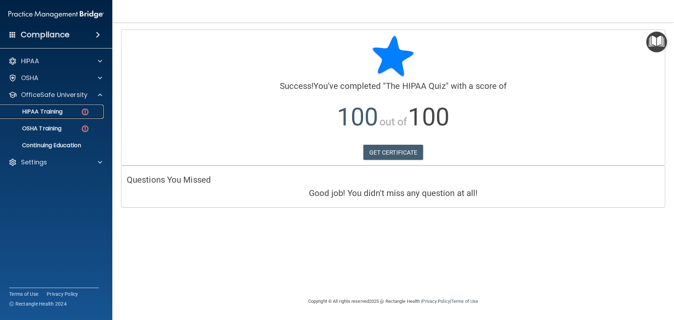
click at [74, 113] on div "HIPAA Training" at bounding box center [53, 111] width 96 height 7
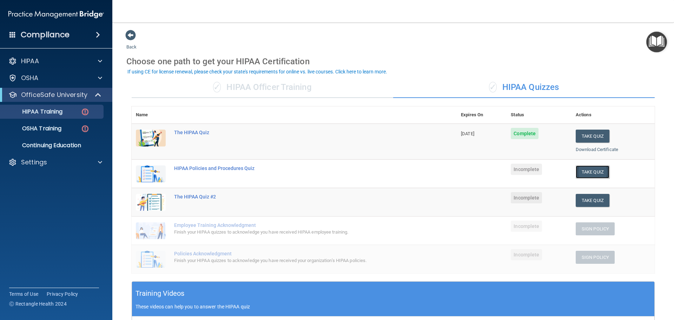
click at [584, 175] on button "Take Quiz" at bounding box center [593, 171] width 34 height 13
